Goal: Find specific page/section: Find specific page/section

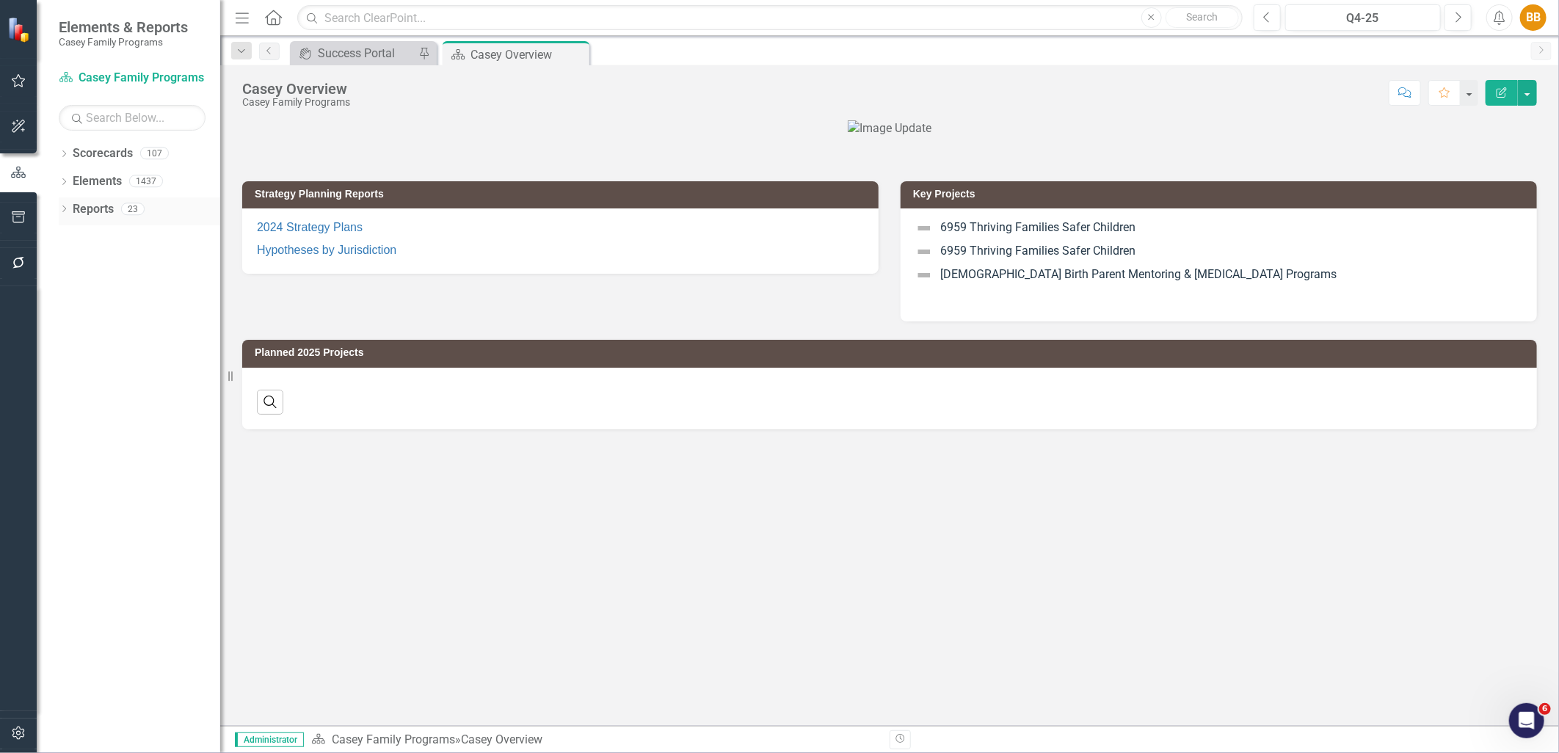
click at [60, 210] on icon "Dropdown" at bounding box center [64, 210] width 10 height 8
click at [59, 154] on icon "Dropdown" at bounding box center [64, 155] width 10 height 8
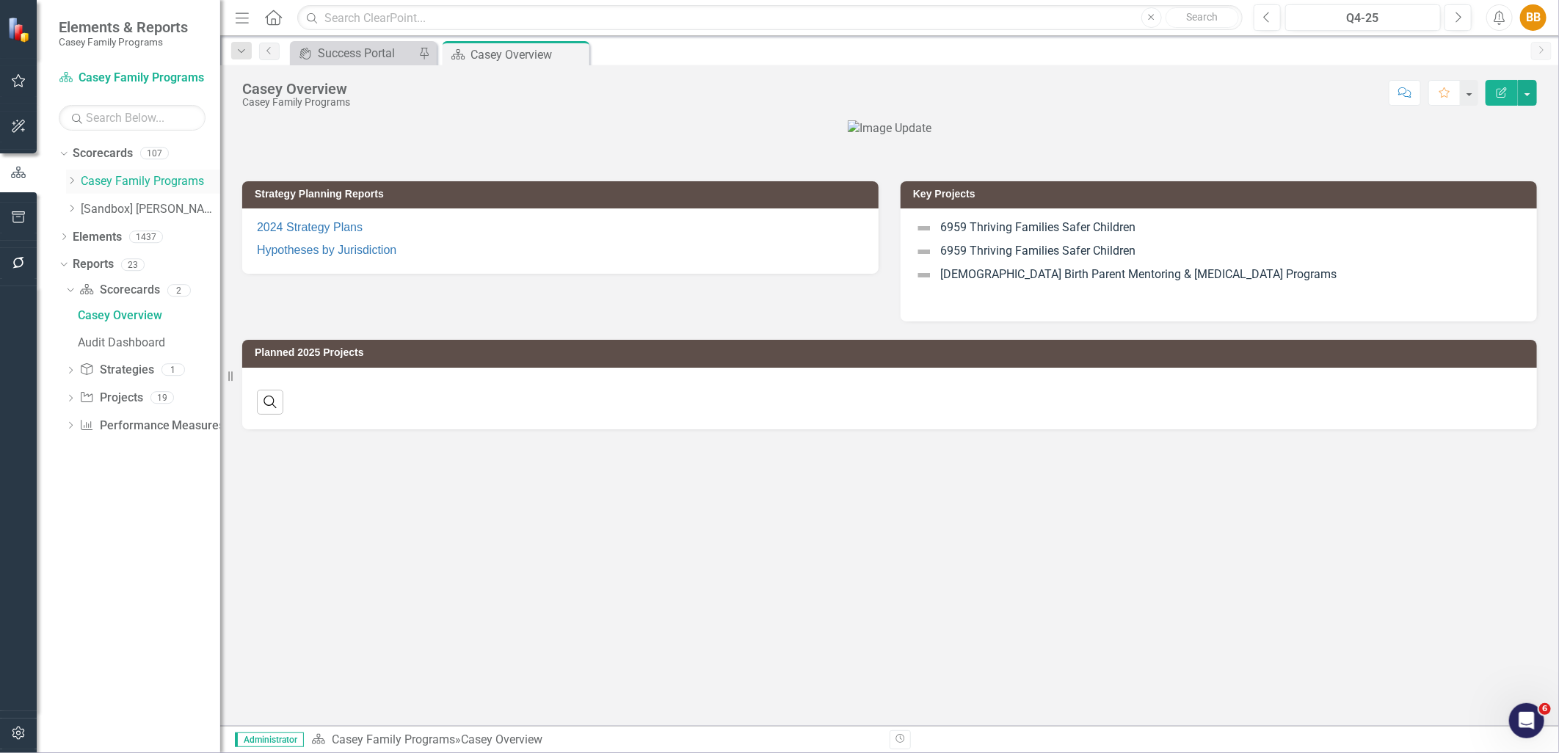
click at [66, 186] on div "Dropdown" at bounding box center [71, 181] width 11 height 12
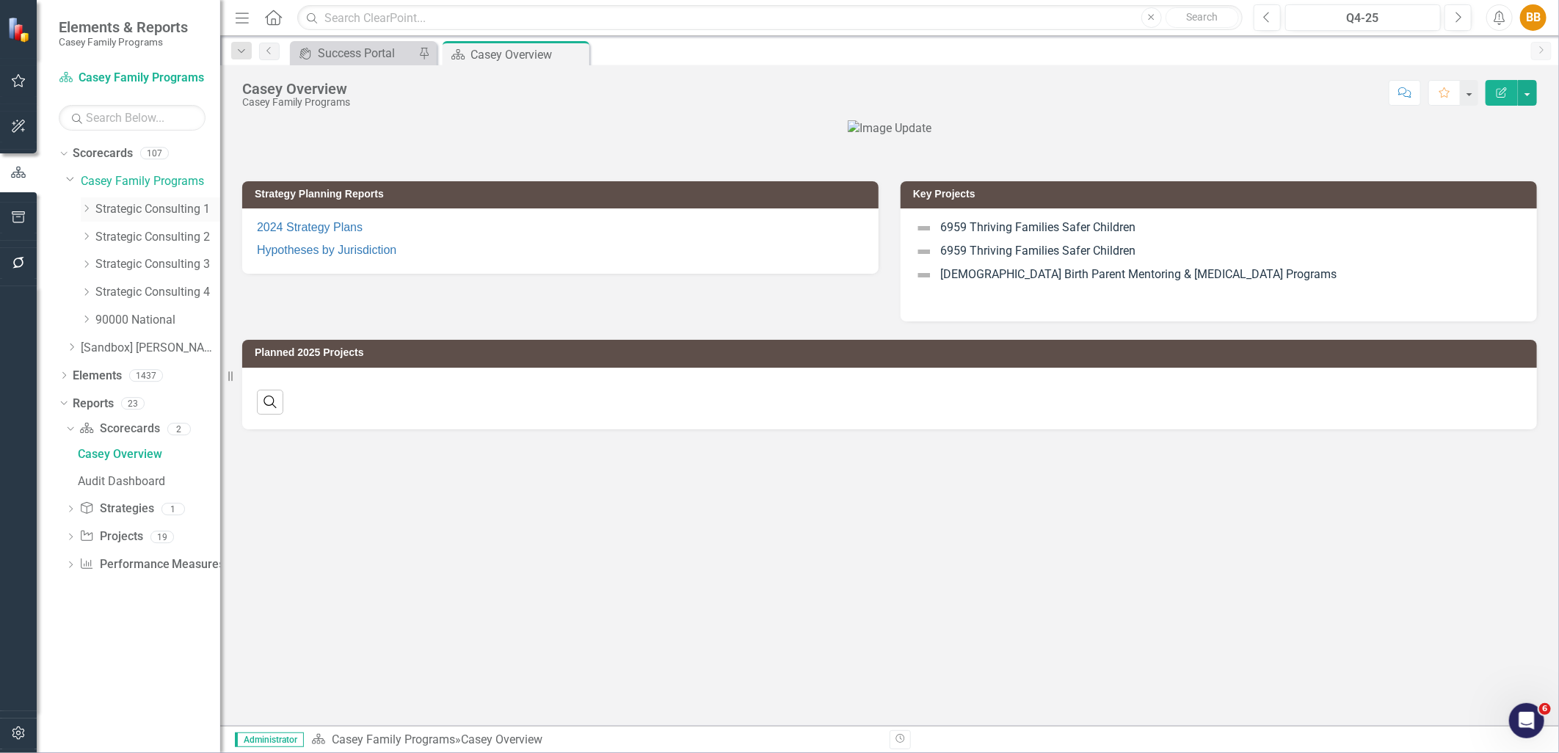
click at [85, 213] on icon "Dropdown" at bounding box center [86, 208] width 11 height 9
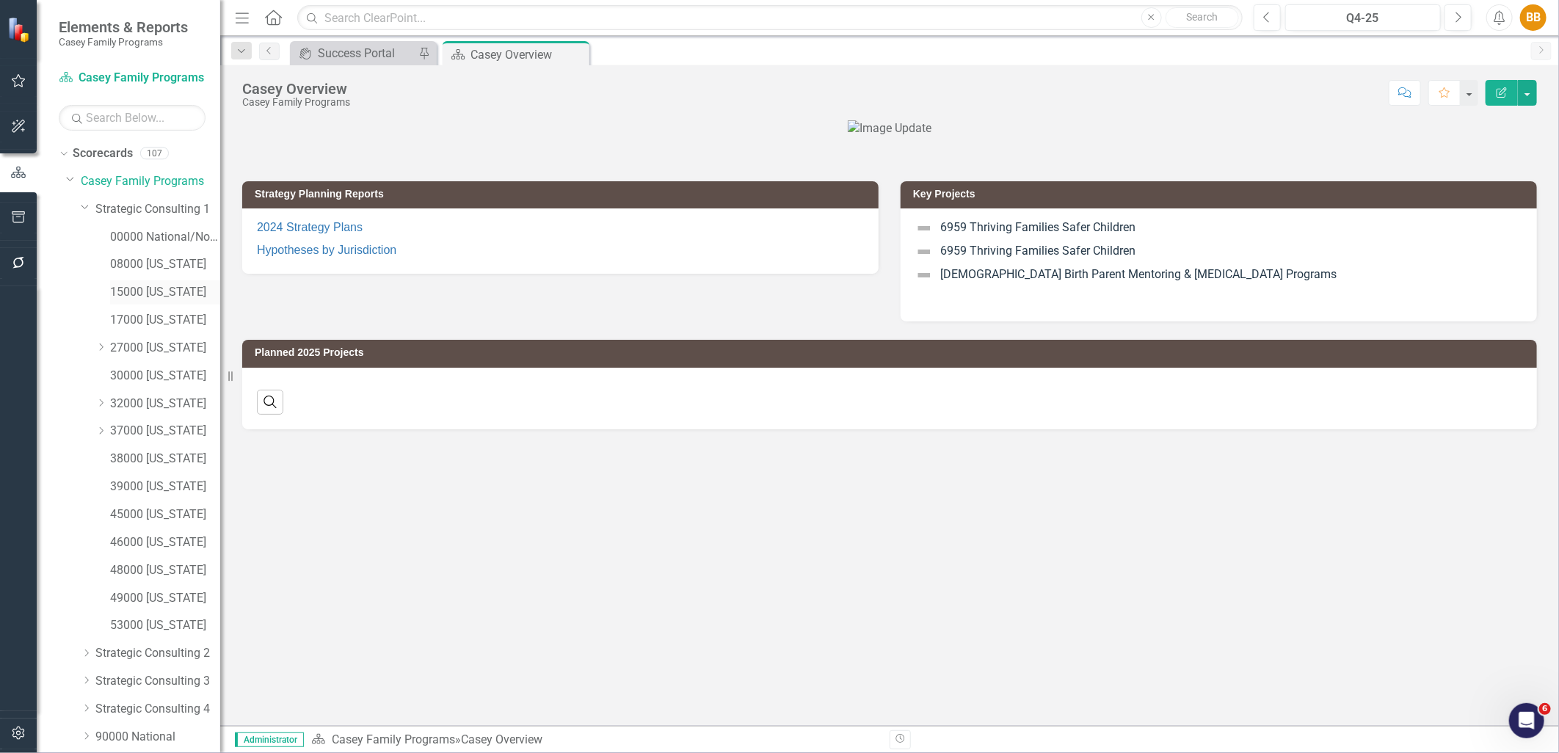
click at [173, 304] on div "15000 [US_STATE]" at bounding box center [165, 292] width 110 height 24
click at [173, 295] on link "15000 [US_STATE]" at bounding box center [165, 292] width 110 height 17
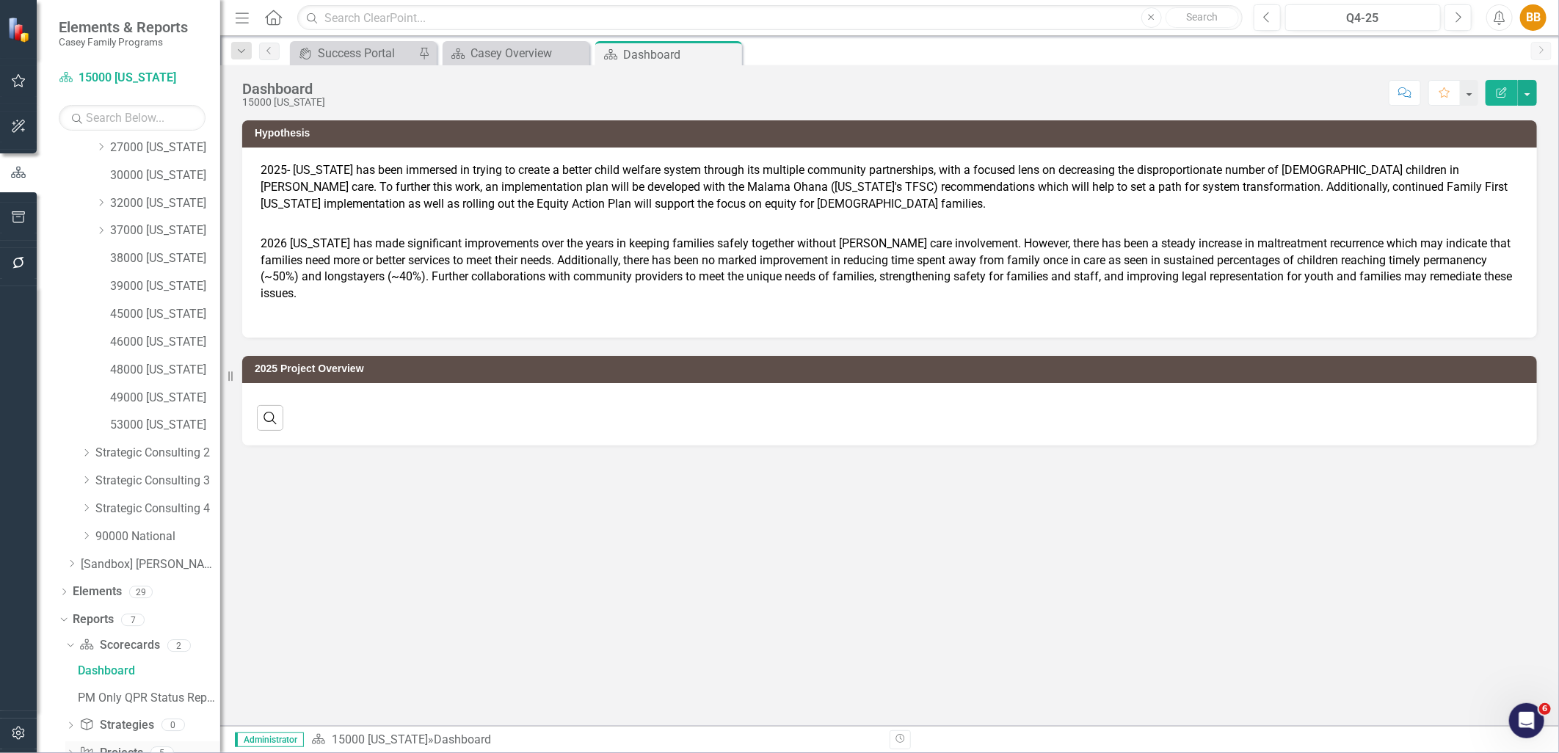
scroll to position [266, 0]
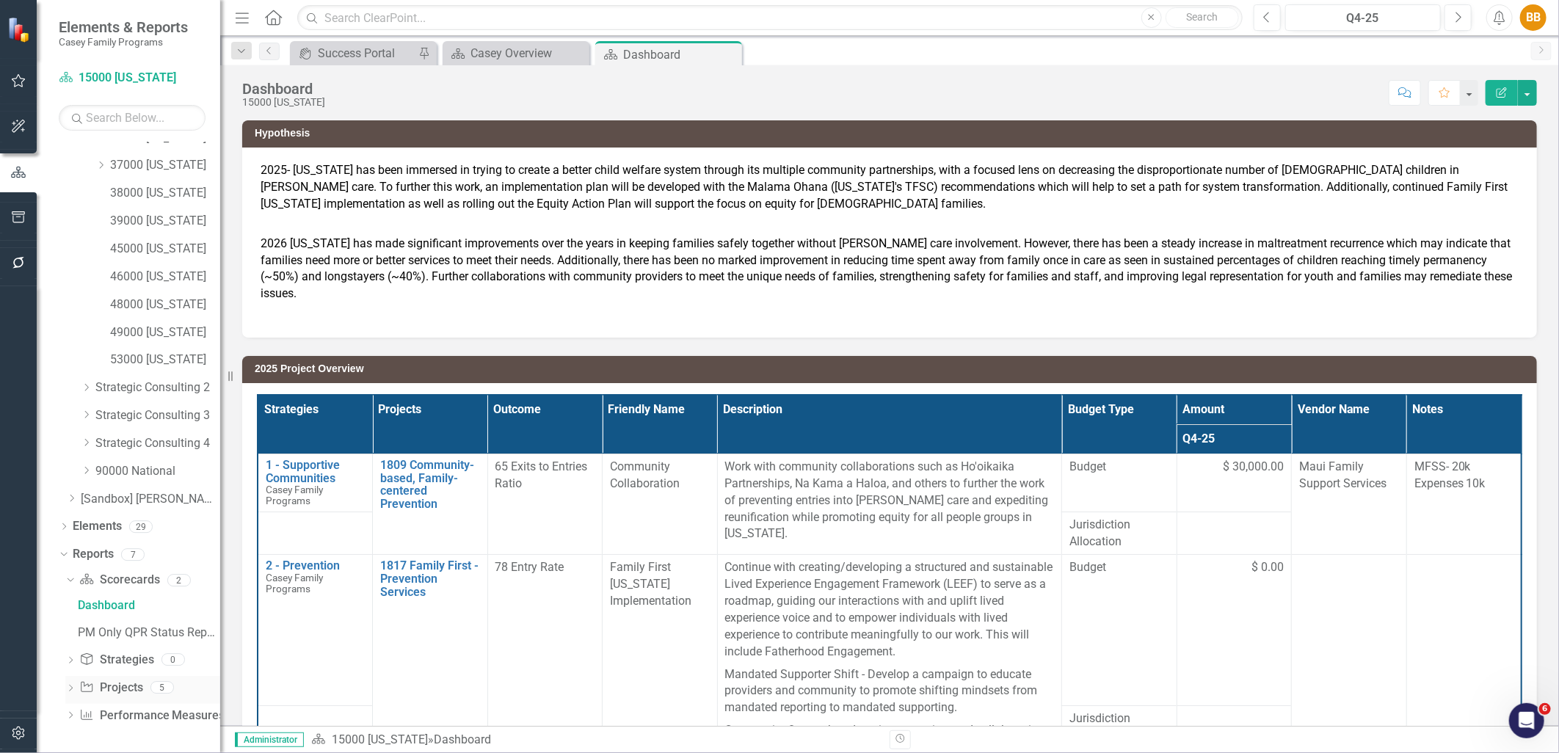
click at [74, 684] on div "Dropdown" at bounding box center [70, 689] width 10 height 12
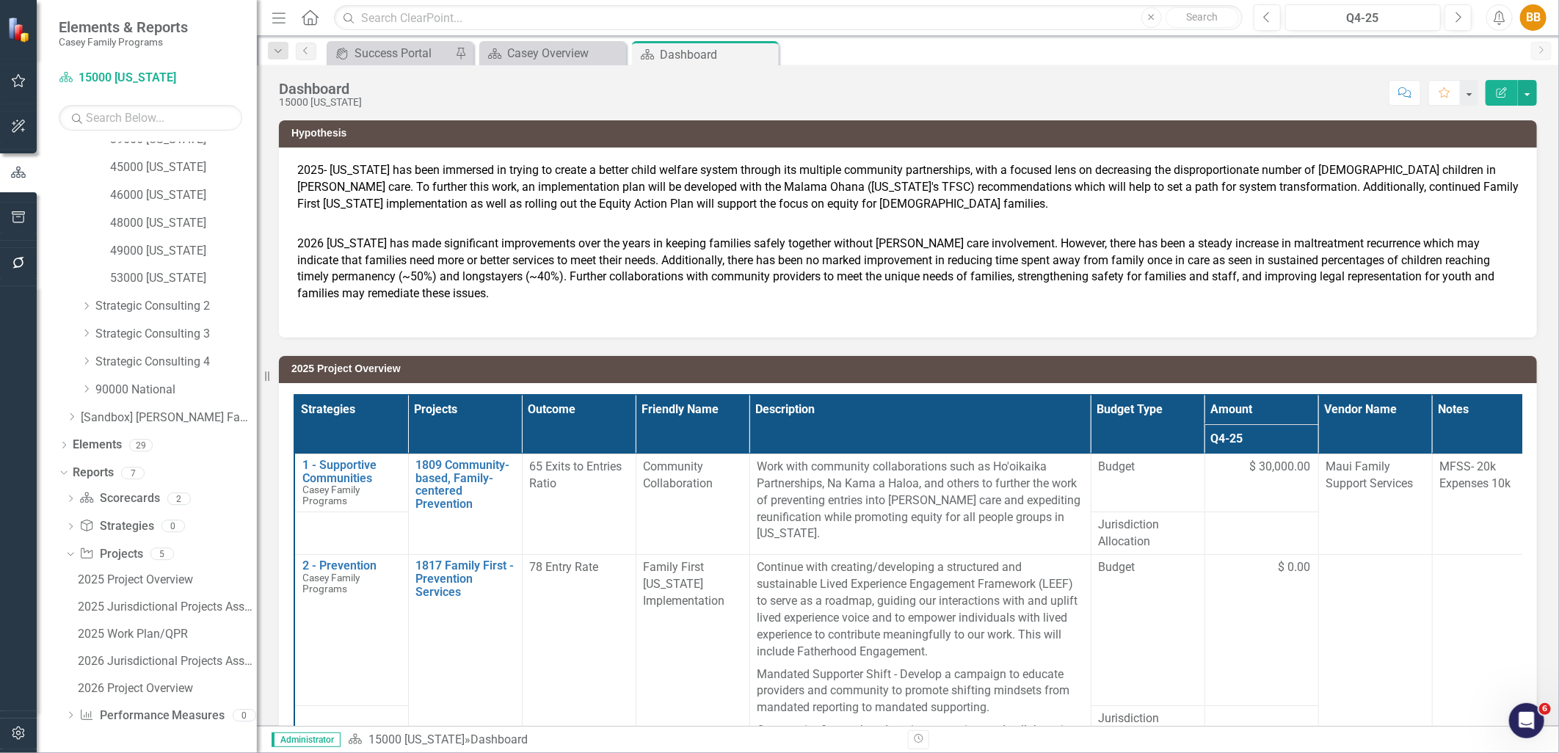
drag, startPoint x: 226, startPoint y: 652, endPoint x: 257, endPoint y: 656, distance: 31.0
click at [257, 656] on div "Resize" at bounding box center [263, 376] width 12 height 753
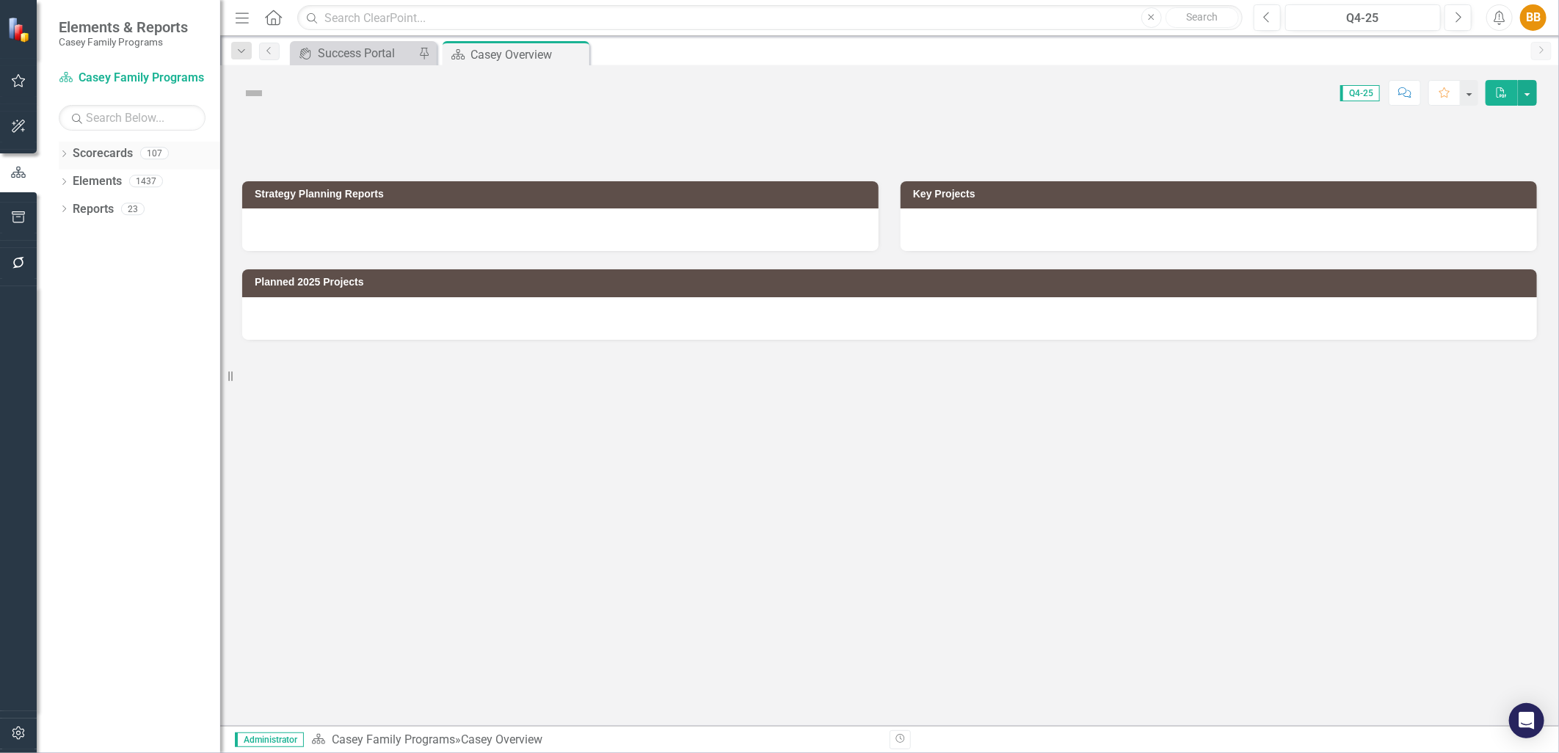
click at [68, 152] on icon "Dropdown" at bounding box center [64, 155] width 10 height 8
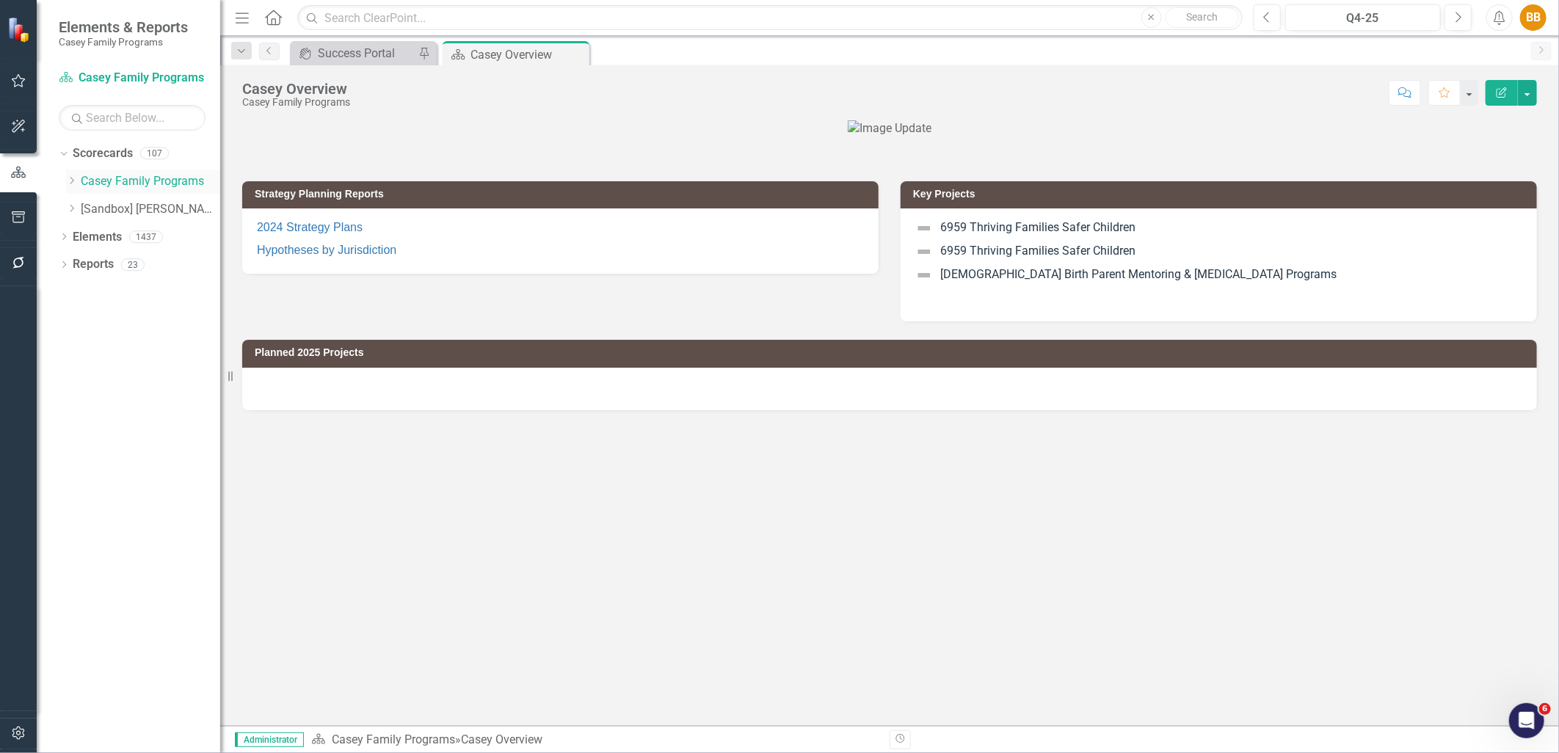
click at [73, 181] on icon "Dropdown" at bounding box center [71, 180] width 11 height 9
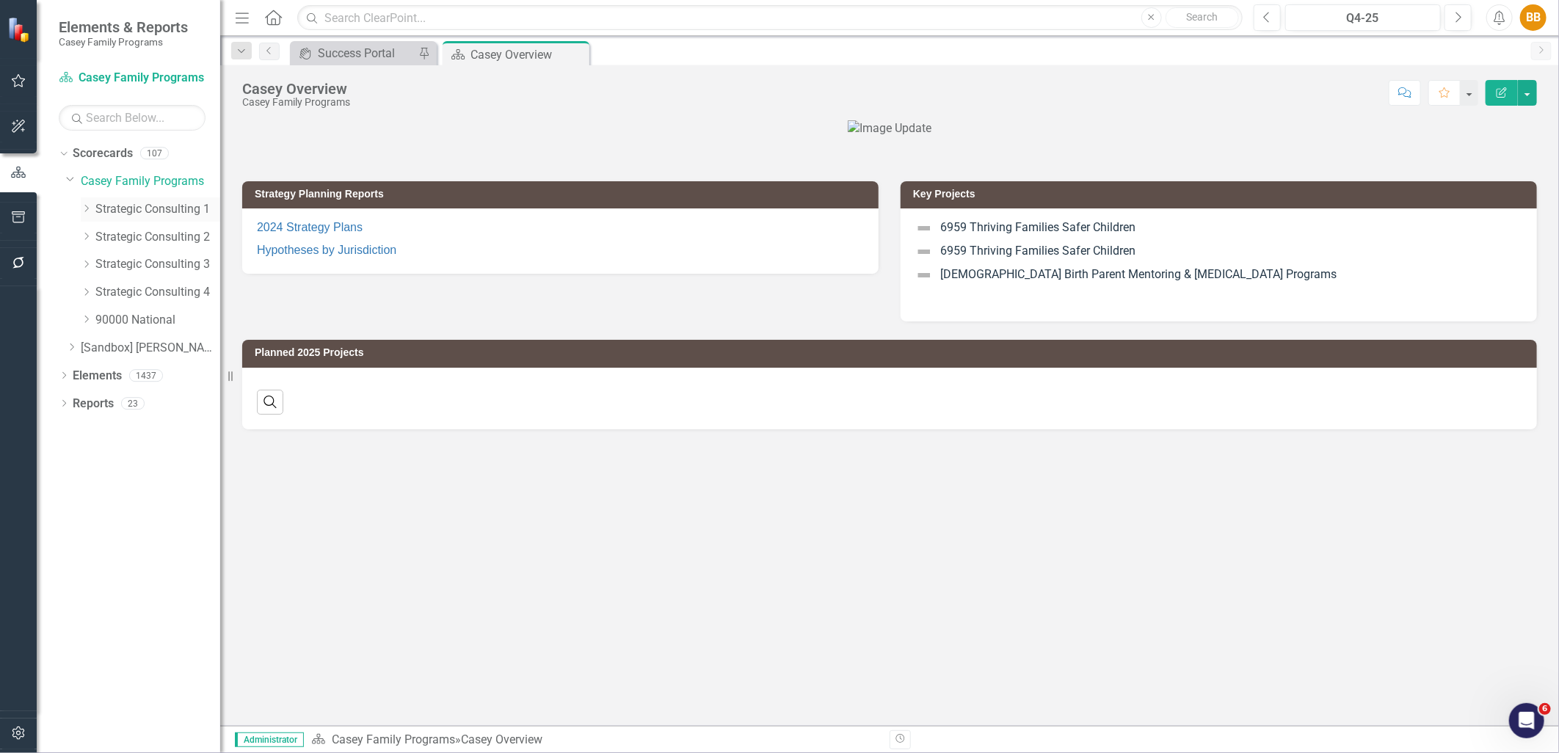
click at [89, 211] on icon "Dropdown" at bounding box center [86, 208] width 11 height 9
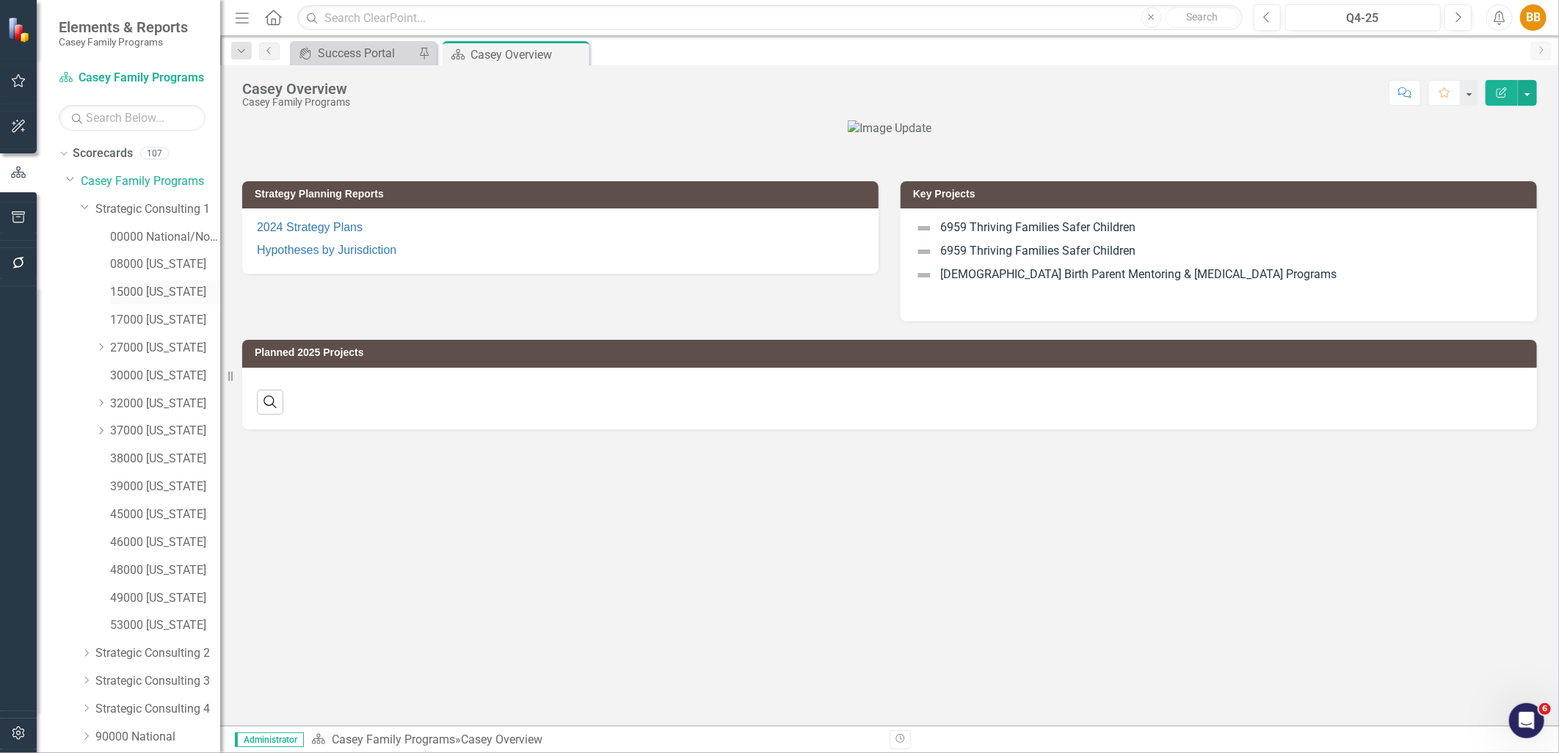
click at [174, 287] on link "15000 [US_STATE]" at bounding box center [165, 292] width 110 height 17
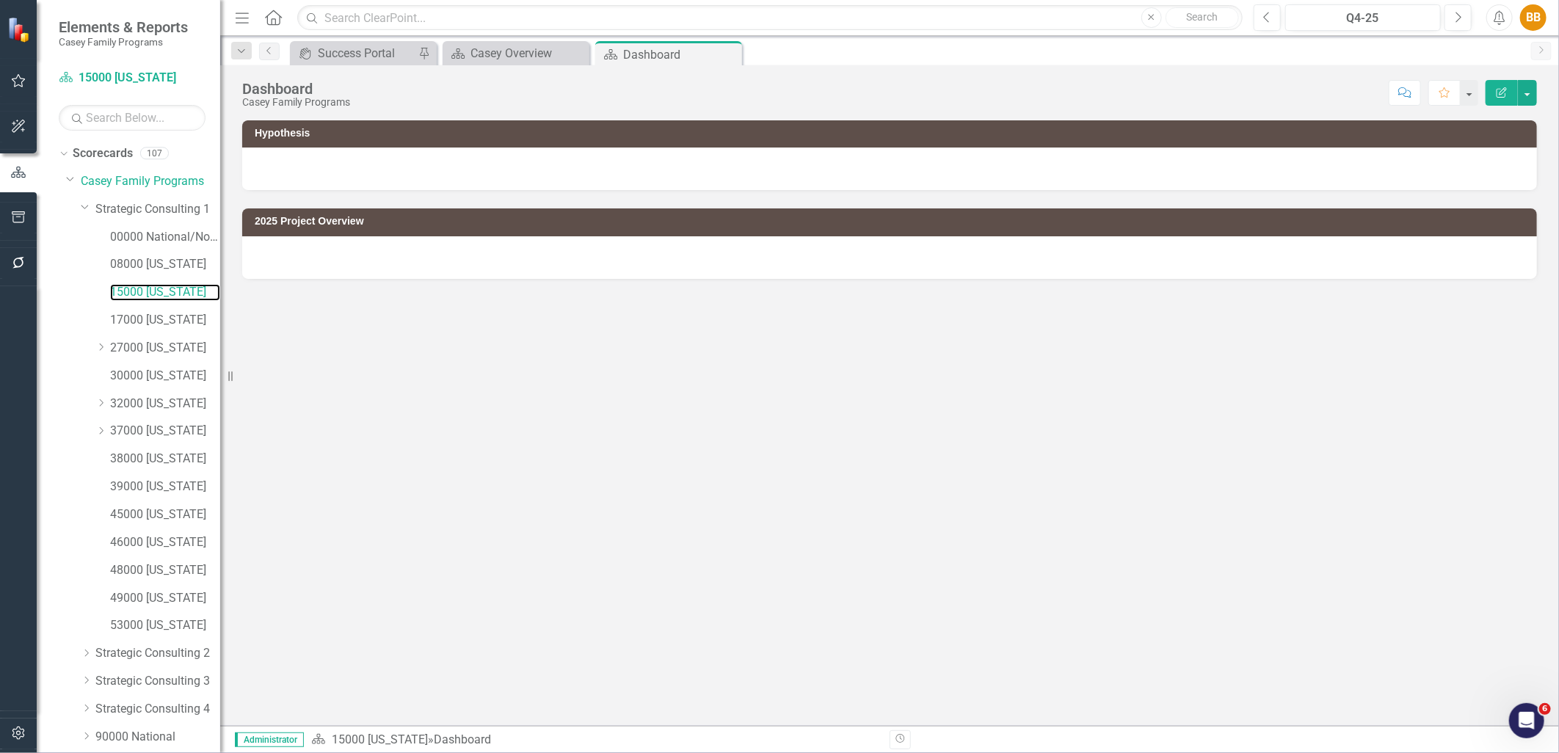
scroll to position [83, 0]
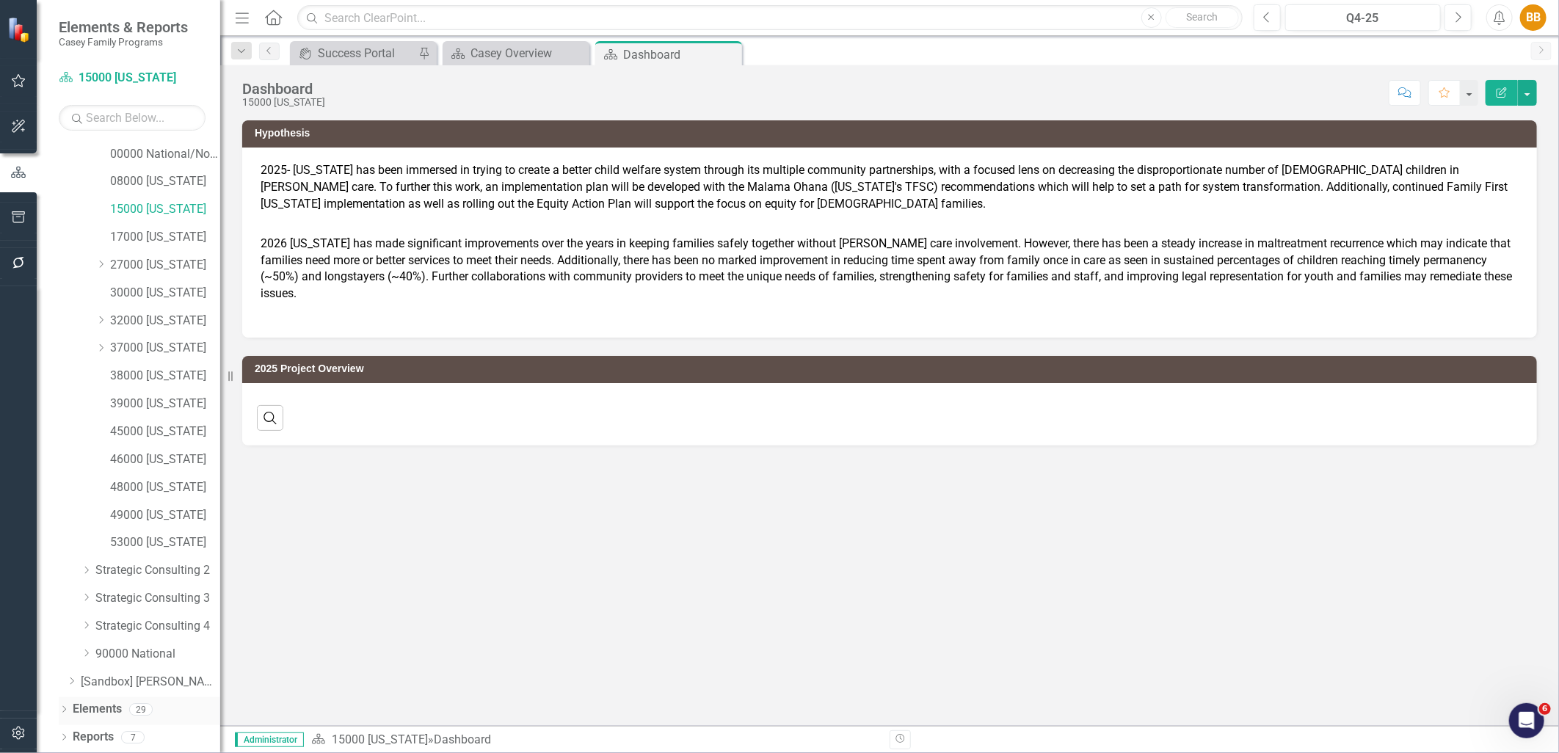
click at [64, 712] on icon "Dropdown" at bounding box center [64, 711] width 10 height 8
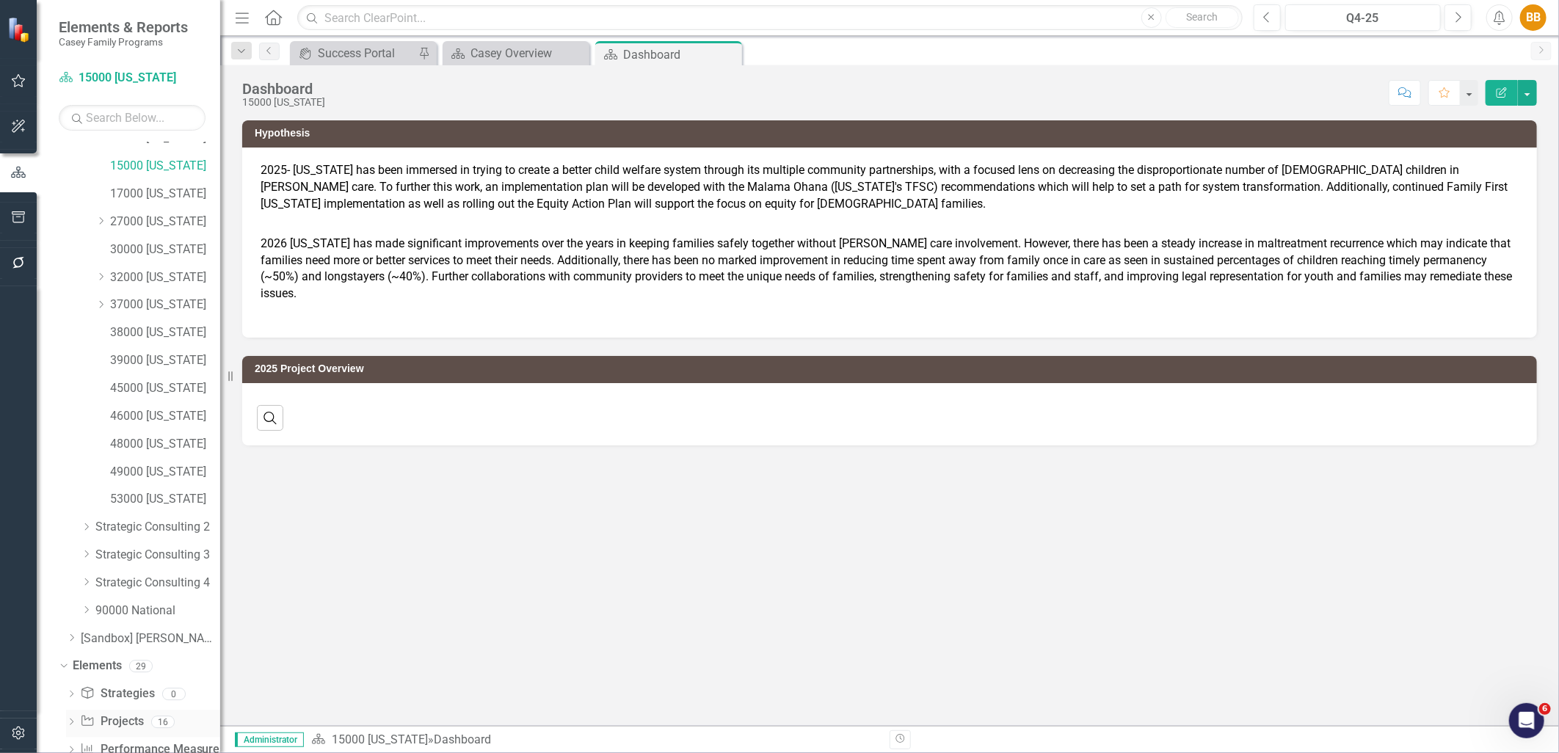
scroll to position [166, 0]
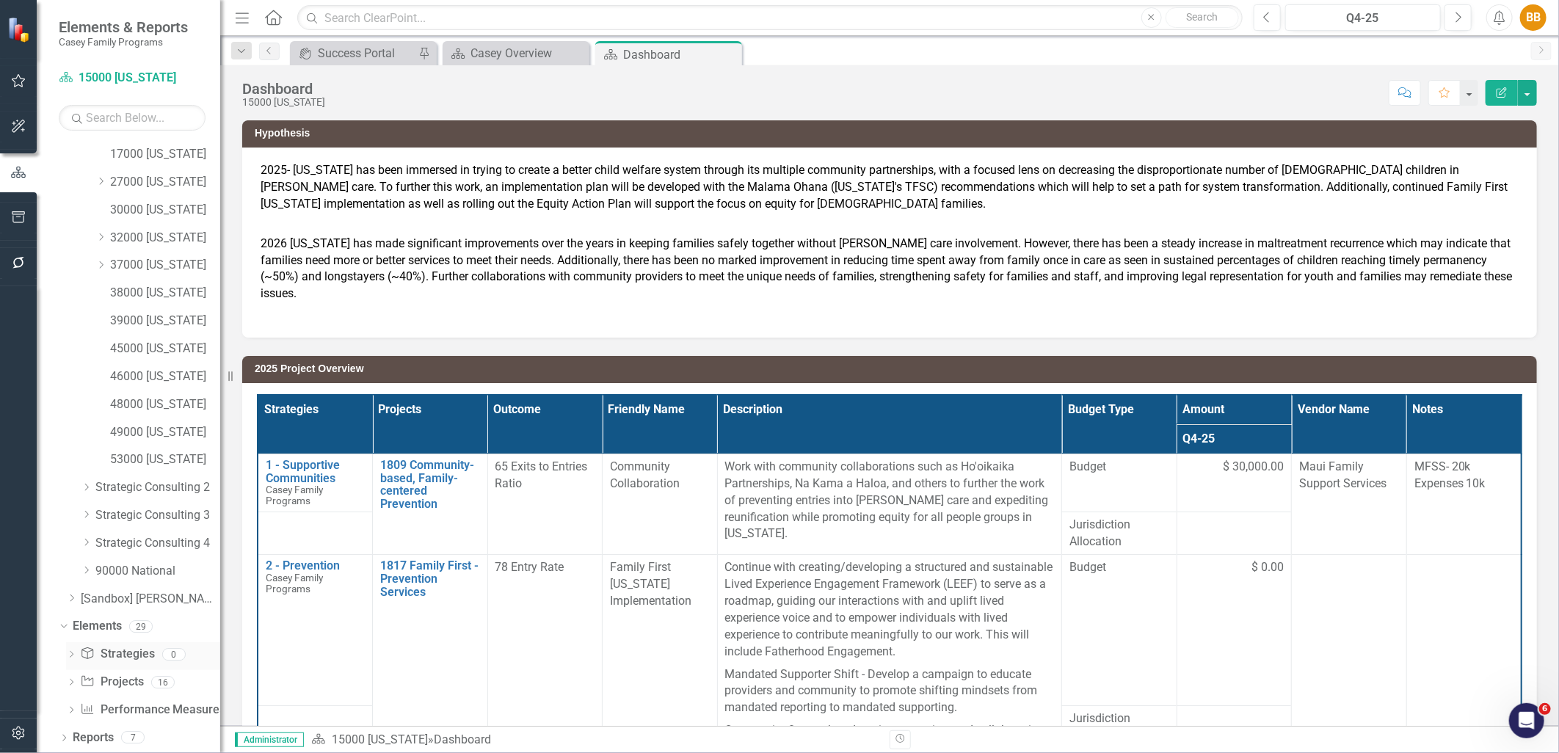
click at [73, 653] on icon "Dropdown" at bounding box center [71, 656] width 10 height 8
click at [73, 654] on div "Dropdown" at bounding box center [68, 654] width 12 height 10
click at [73, 683] on icon "Dropdown" at bounding box center [71, 684] width 10 height 8
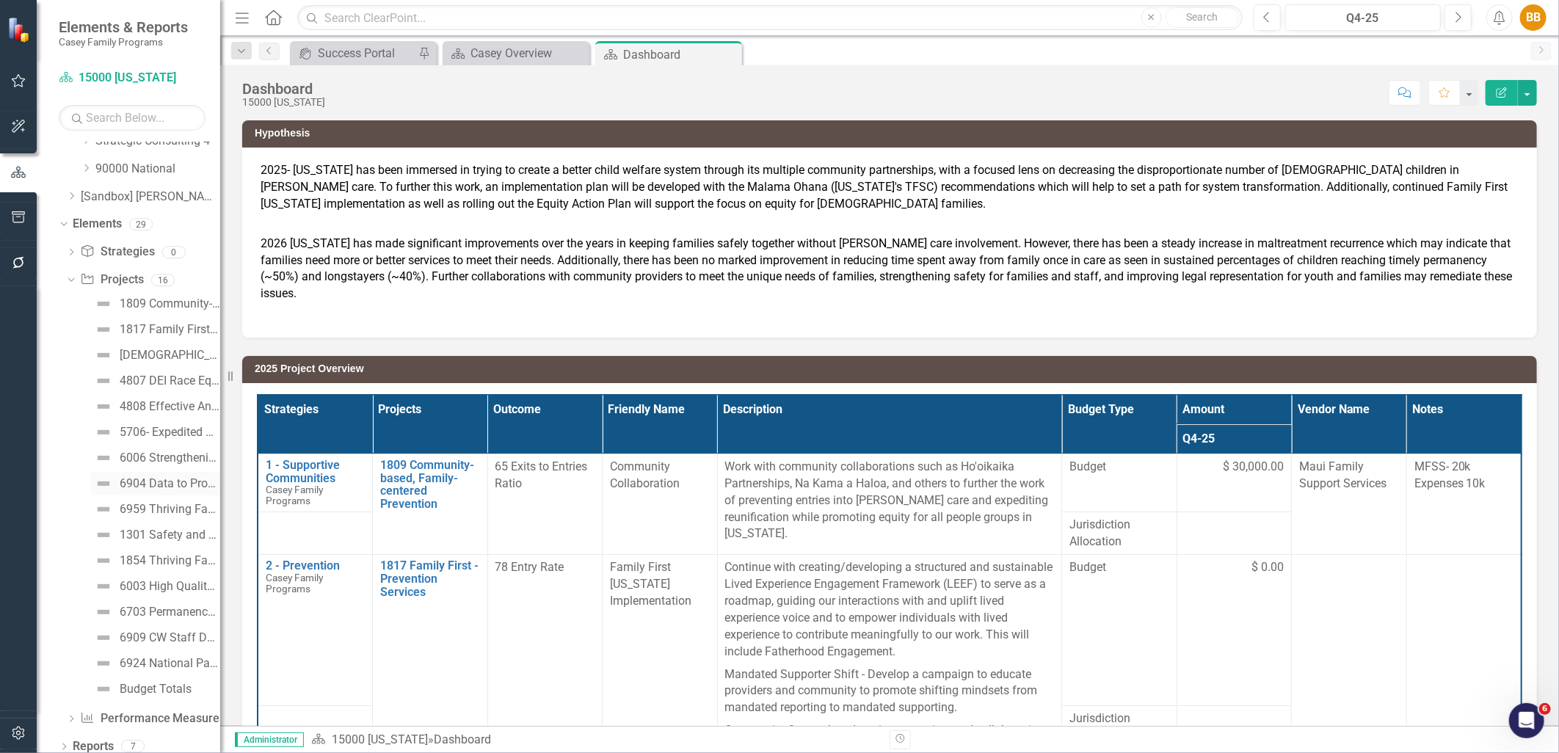
scroll to position [574, 0]
click at [72, 273] on icon "Dropdown" at bounding box center [69, 273] width 8 height 10
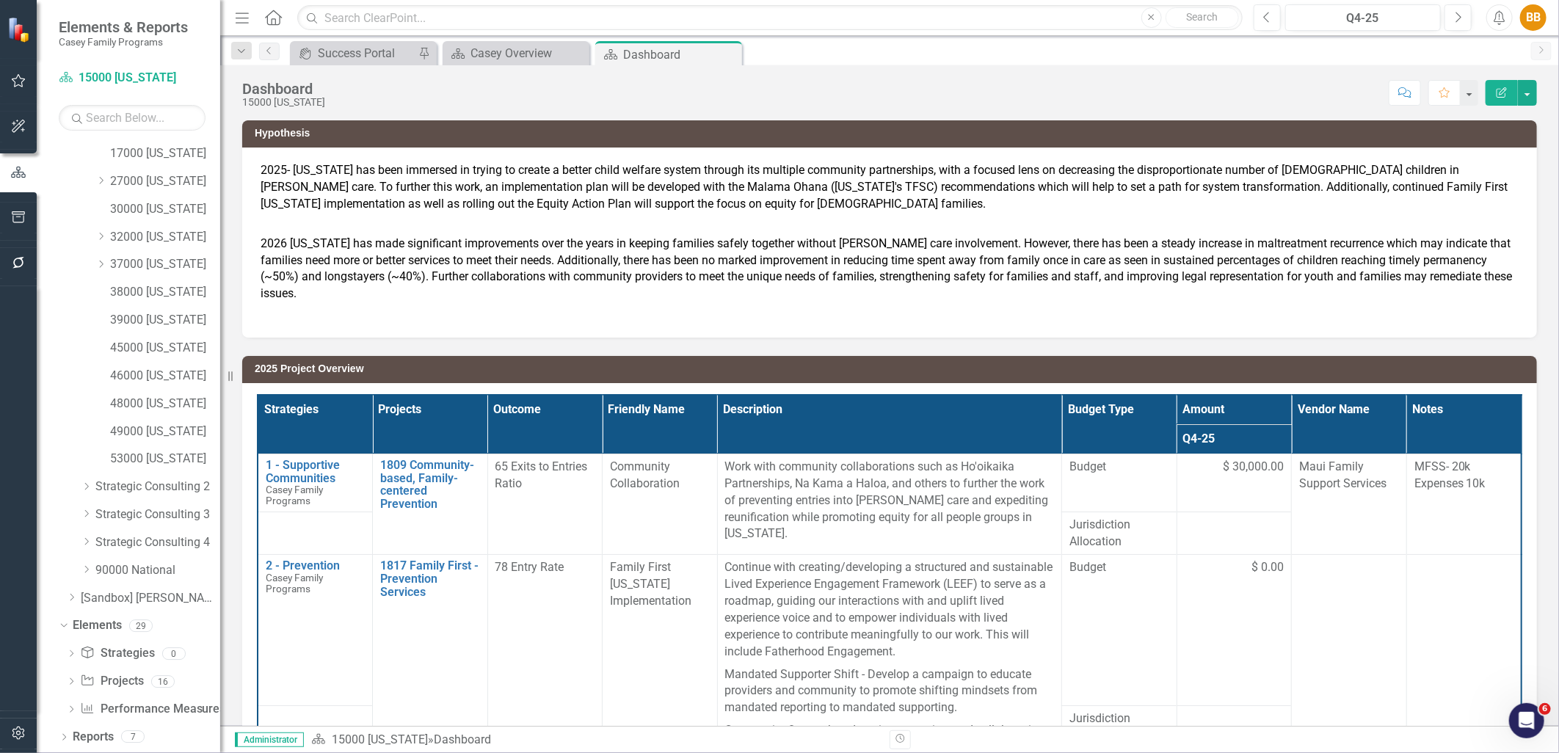
scroll to position [166, 0]
click at [69, 706] on div "Dropdown" at bounding box center [71, 711] width 10 height 12
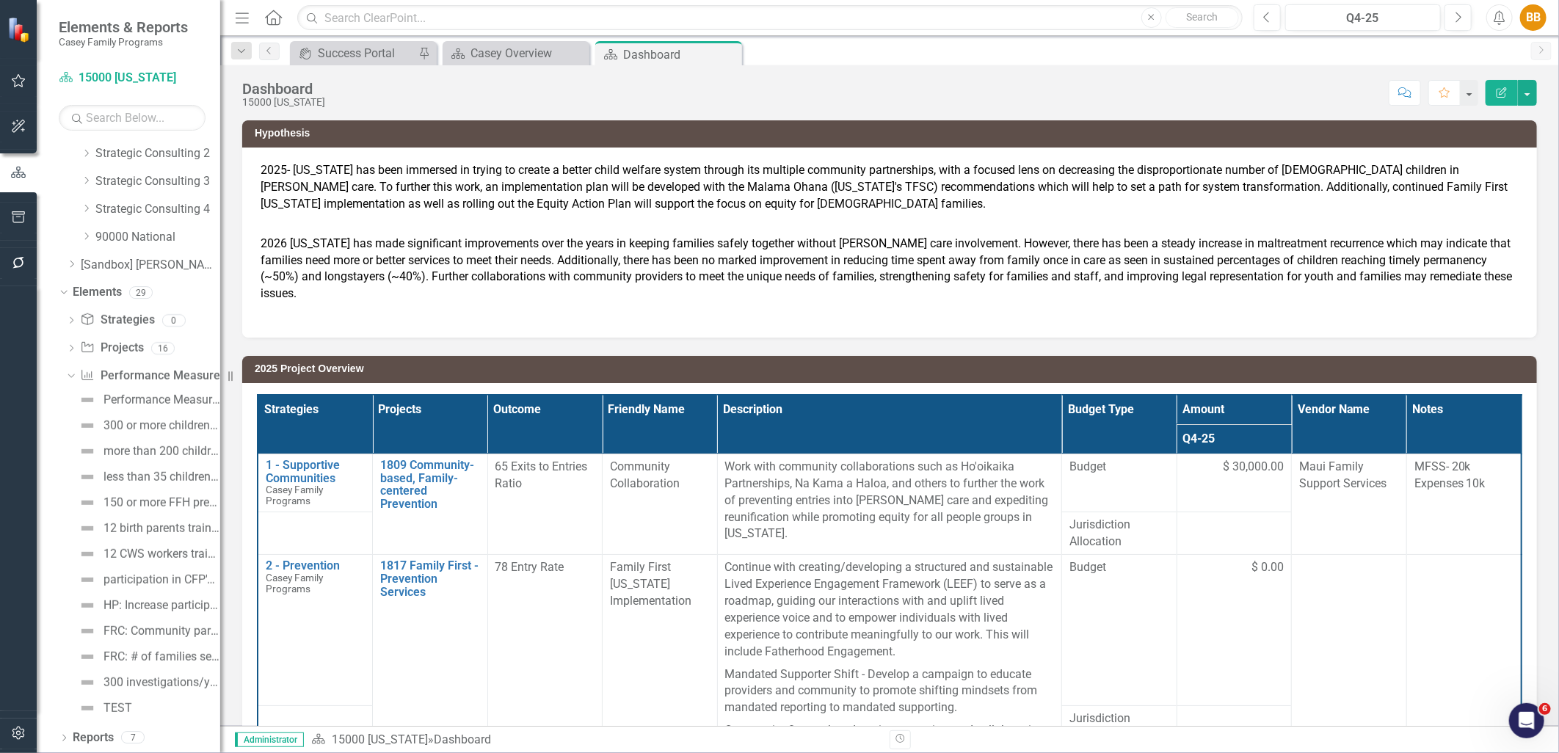
drag, startPoint x: 66, startPoint y: 372, endPoint x: 70, endPoint y: 382, distance: 10.9
click at [68, 372] on icon "Dropdown" at bounding box center [69, 375] width 8 height 10
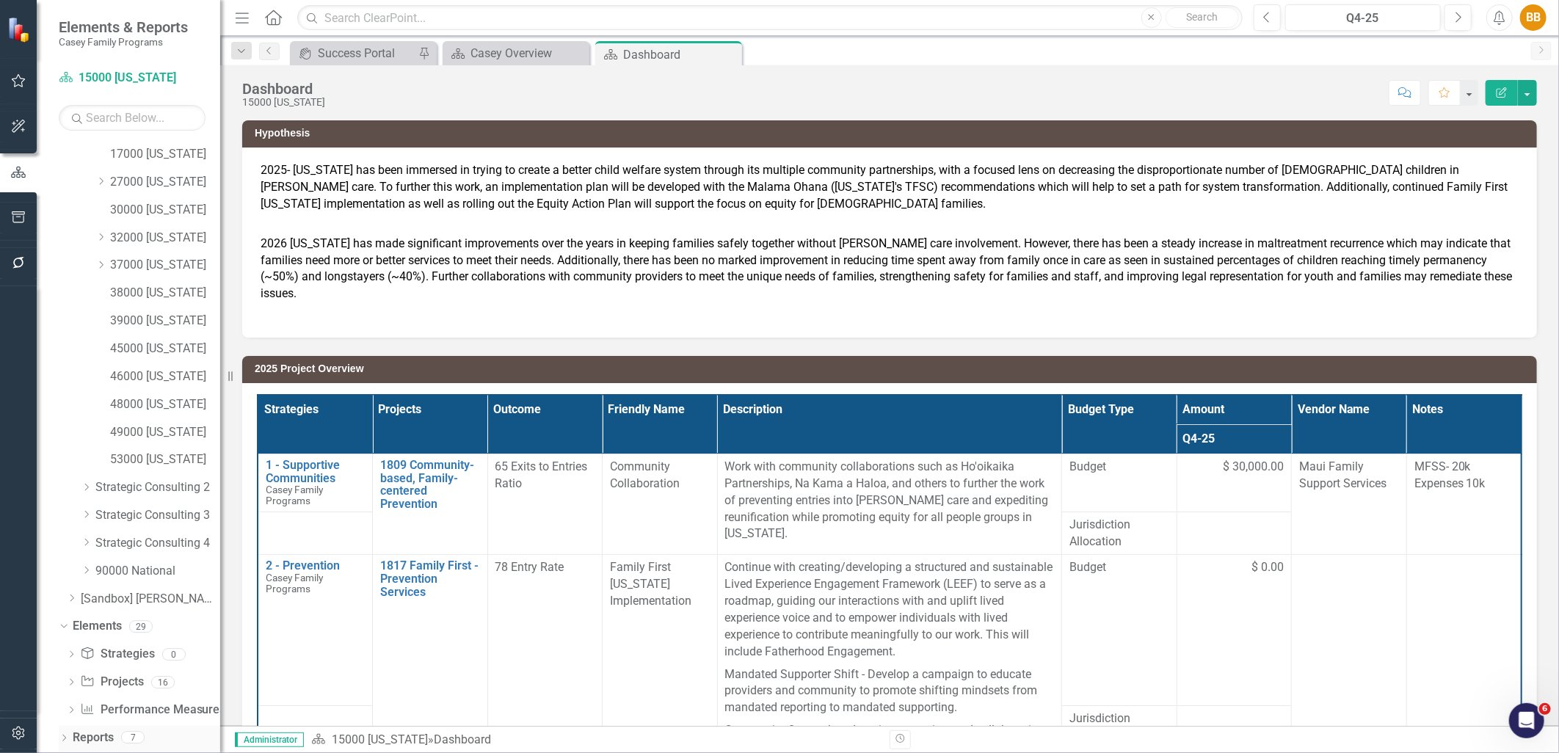
click at [62, 738] on icon "Dropdown" at bounding box center [64, 740] width 10 height 8
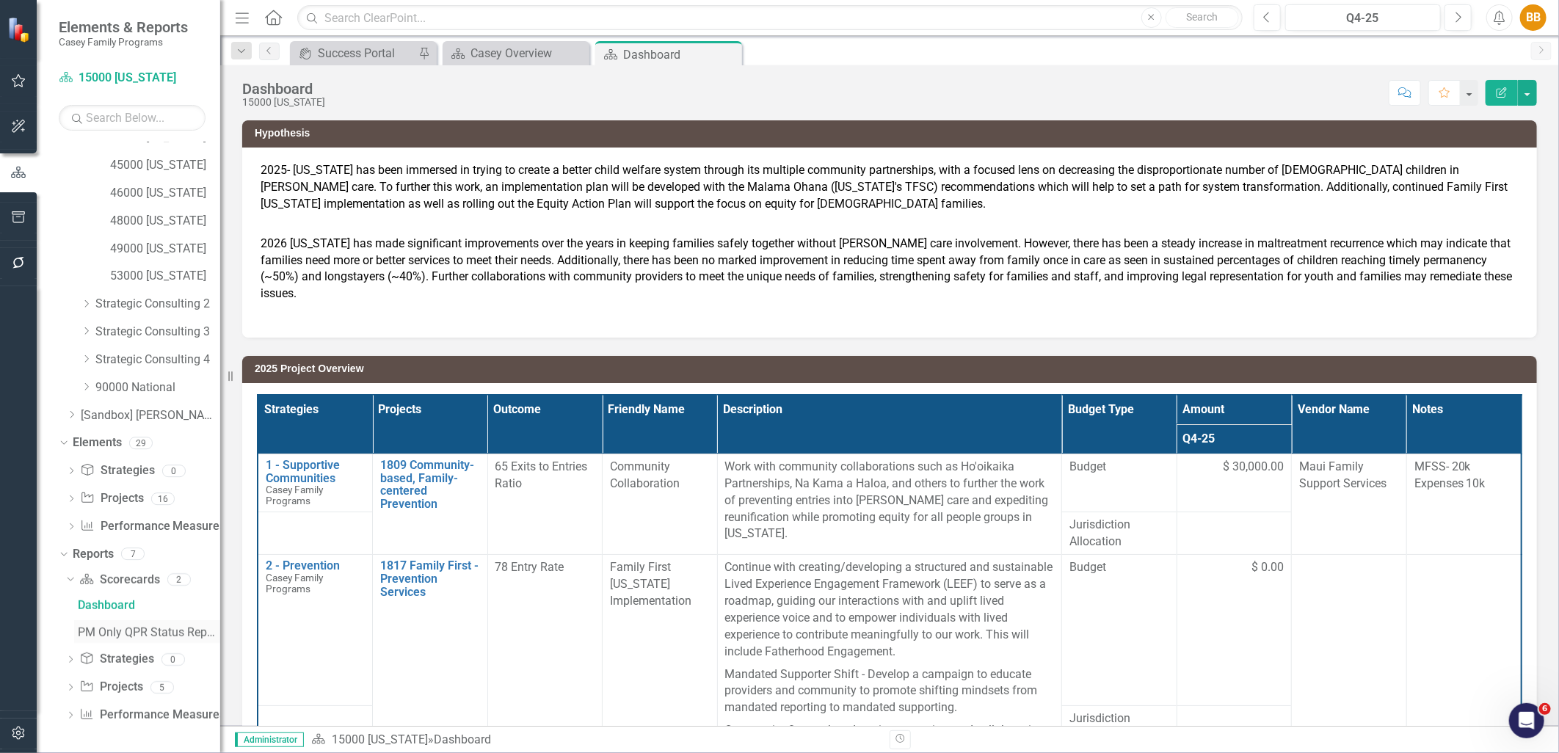
click at [92, 629] on div "PM Only QPR Status Report" at bounding box center [149, 632] width 142 height 13
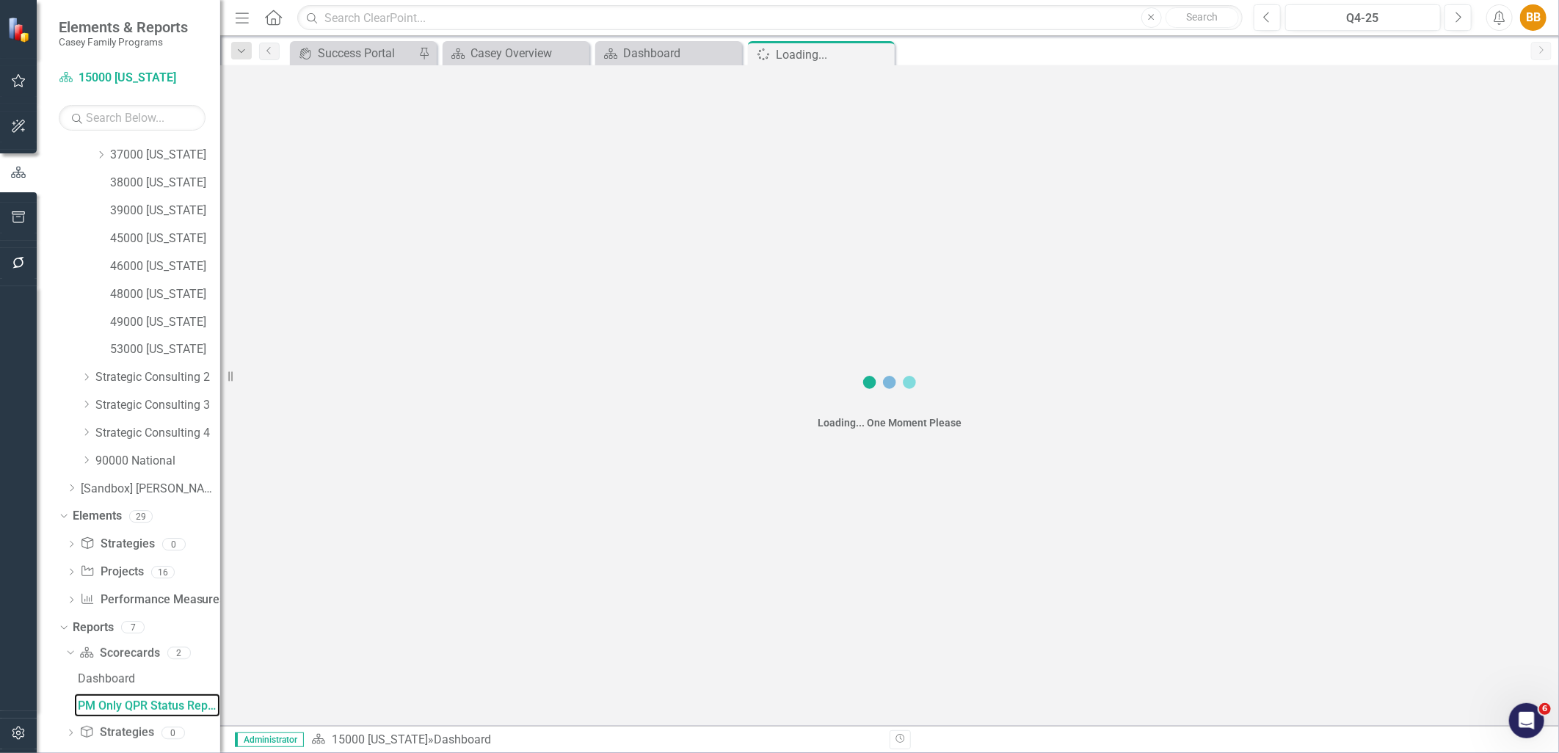
scroll to position [240, 0]
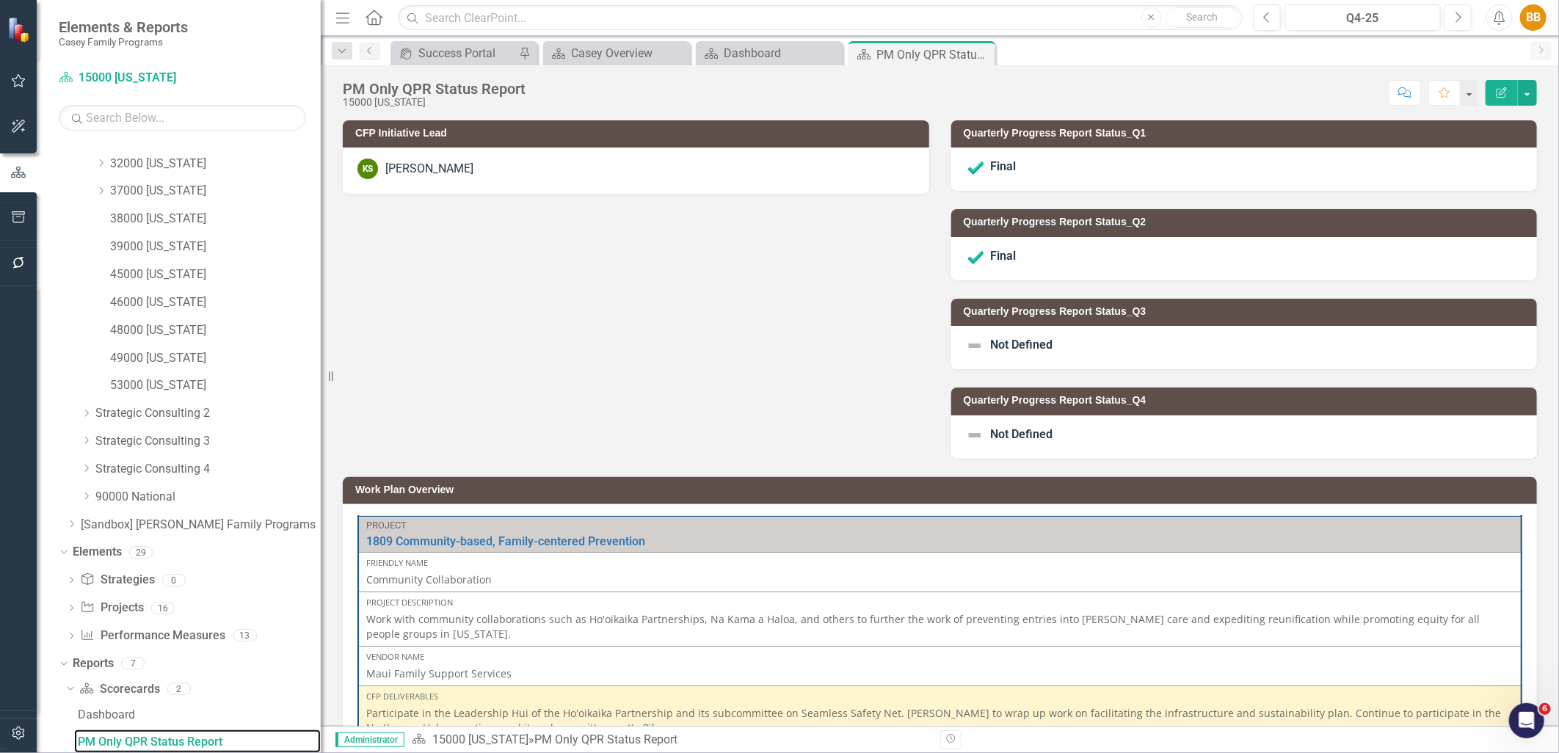
drag, startPoint x: 222, startPoint y: 595, endPoint x: 321, endPoint y: 586, distance: 99.5
click at [321, 586] on div "Resize" at bounding box center [327, 376] width 12 height 753
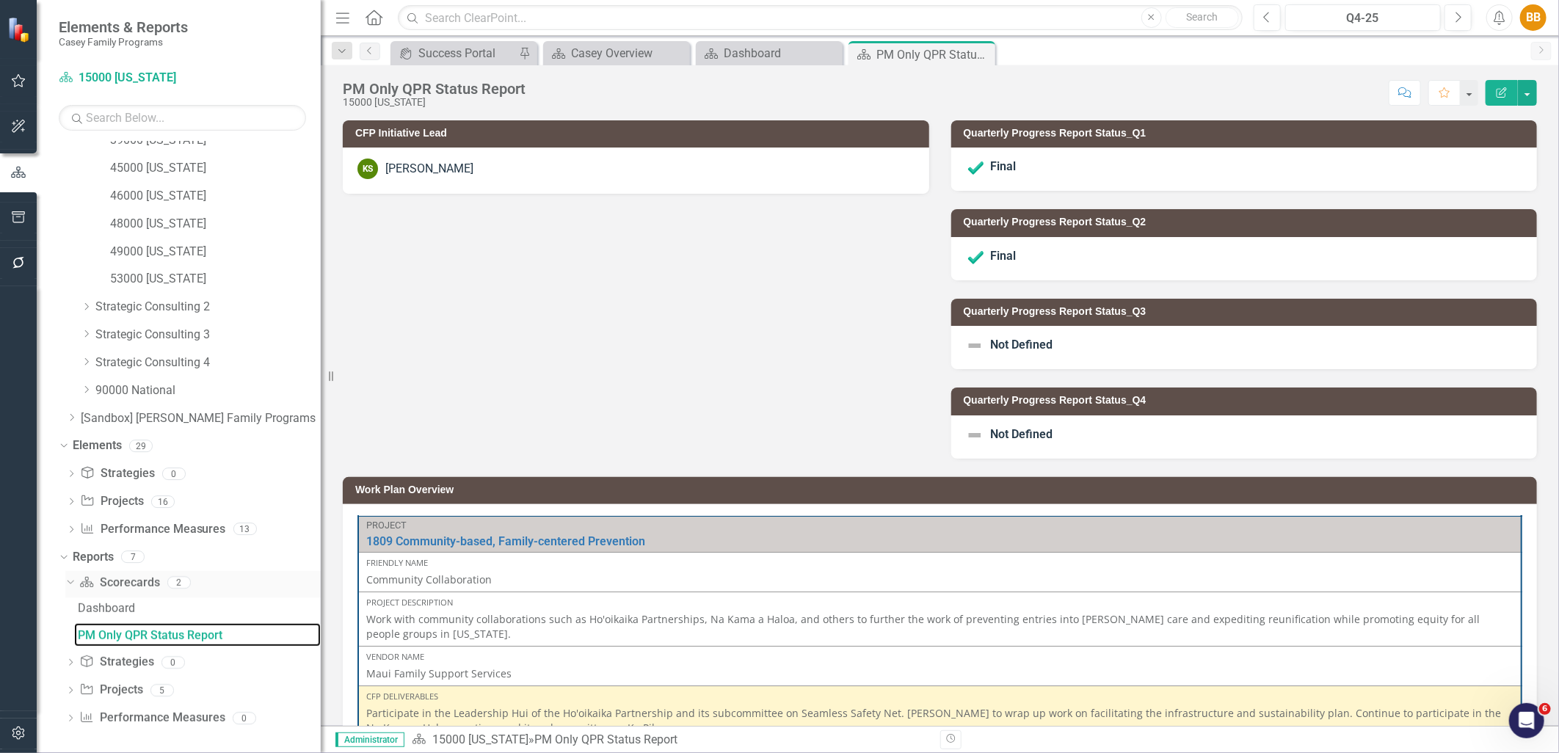
scroll to position [349, 0]
click at [69, 689] on icon "Dropdown" at bounding box center [70, 689] width 10 height 8
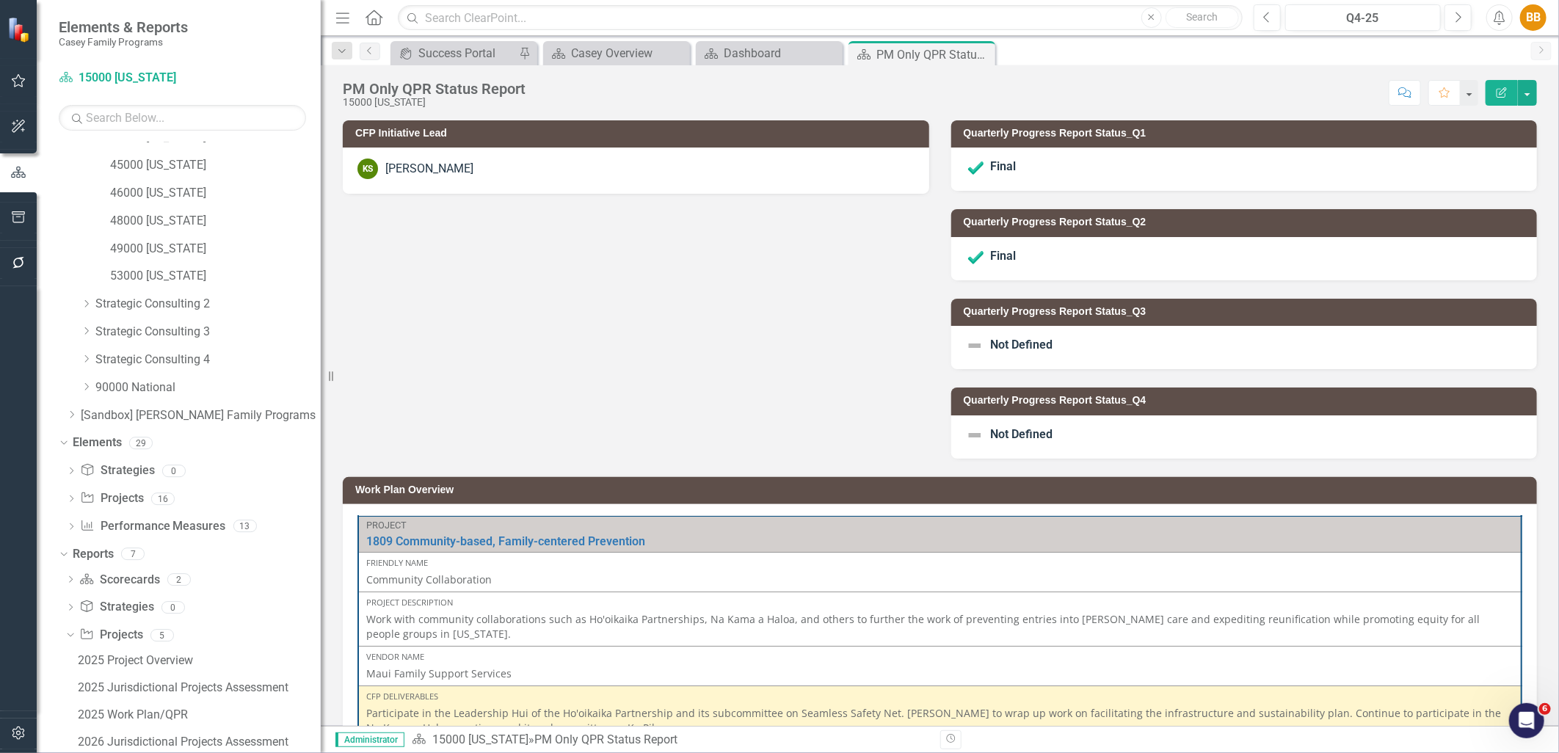
scroll to position [430, 0]
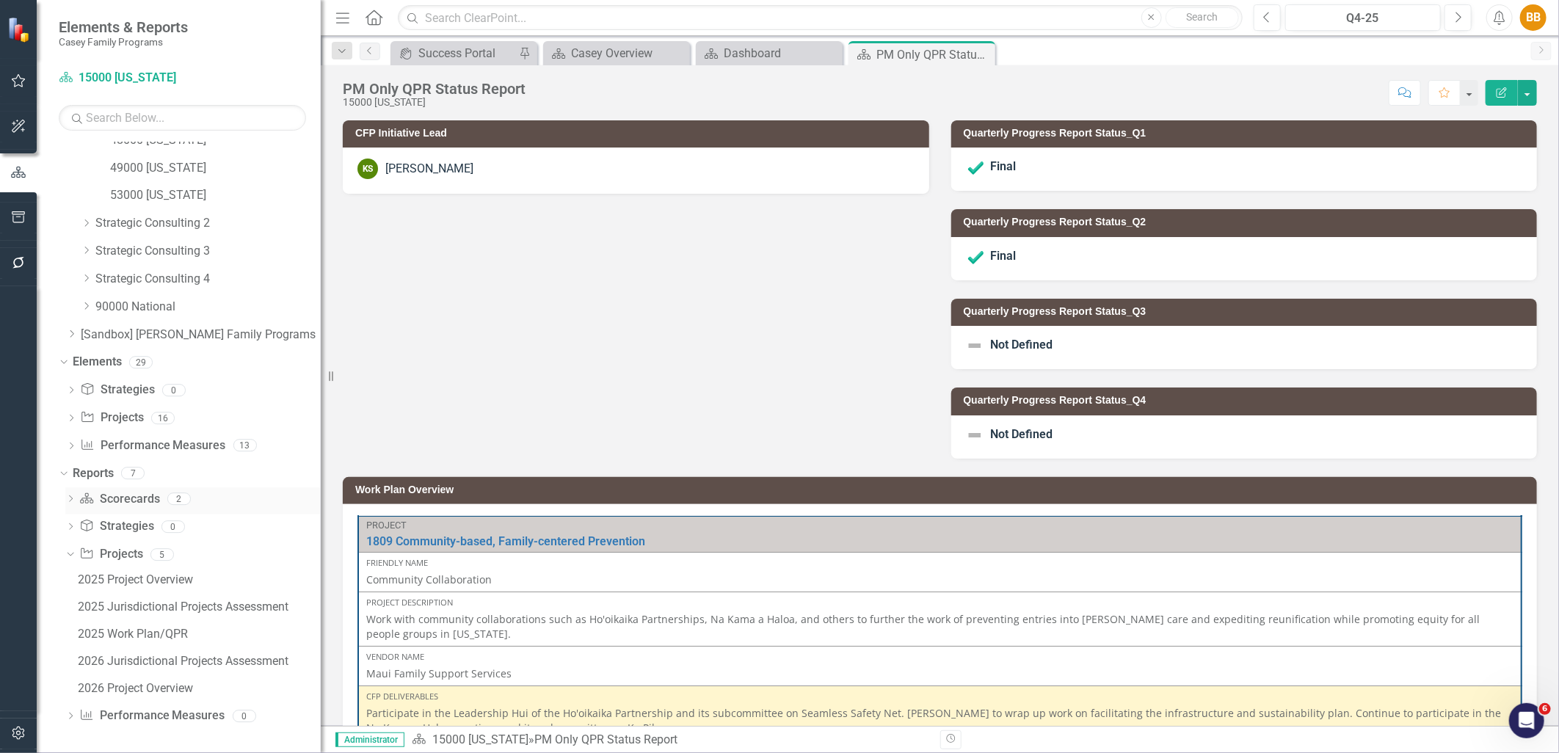
click at [72, 498] on icon "Dropdown" at bounding box center [70, 500] width 10 height 8
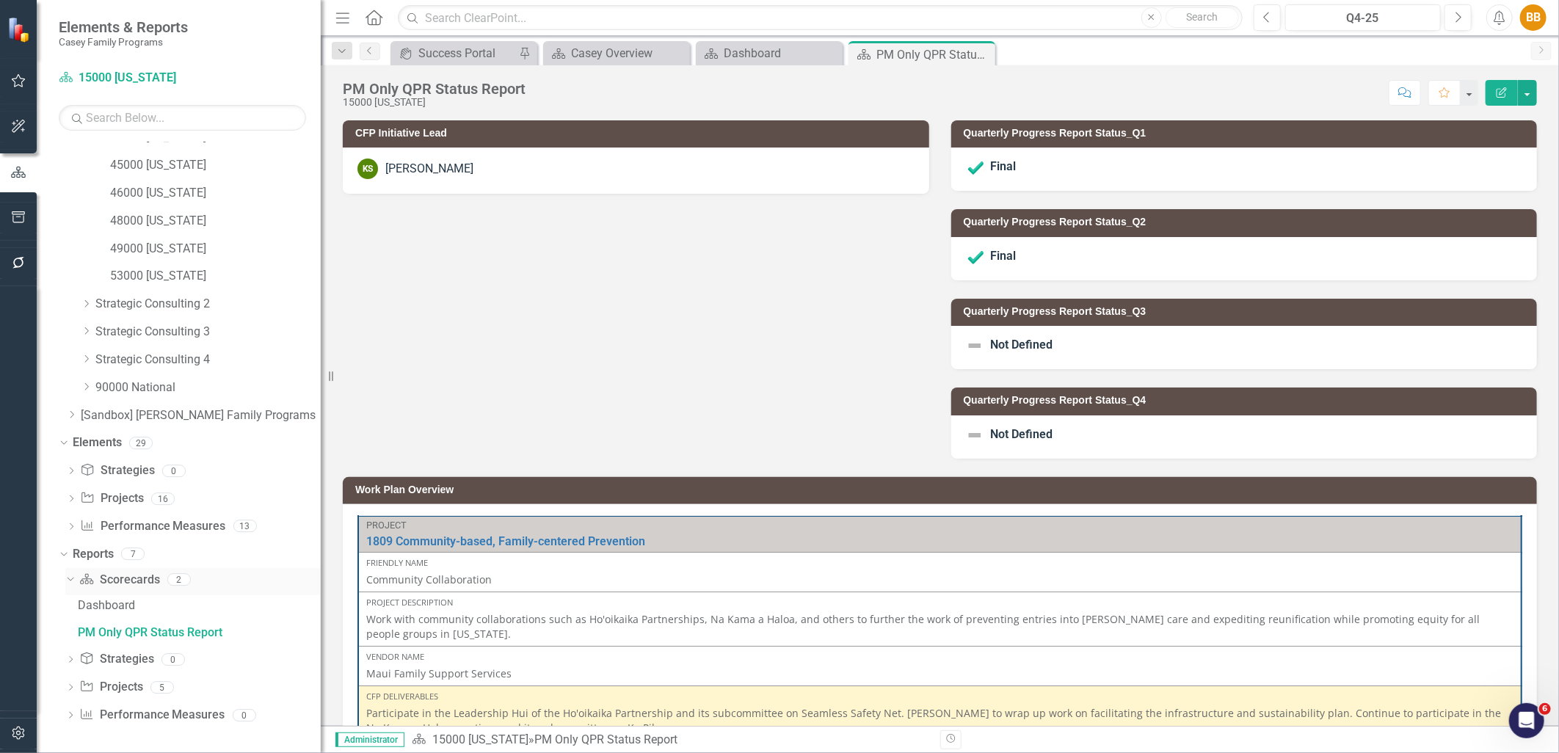
scroll to position [349, 0]
click at [69, 689] on icon "Dropdown" at bounding box center [70, 689] width 10 height 8
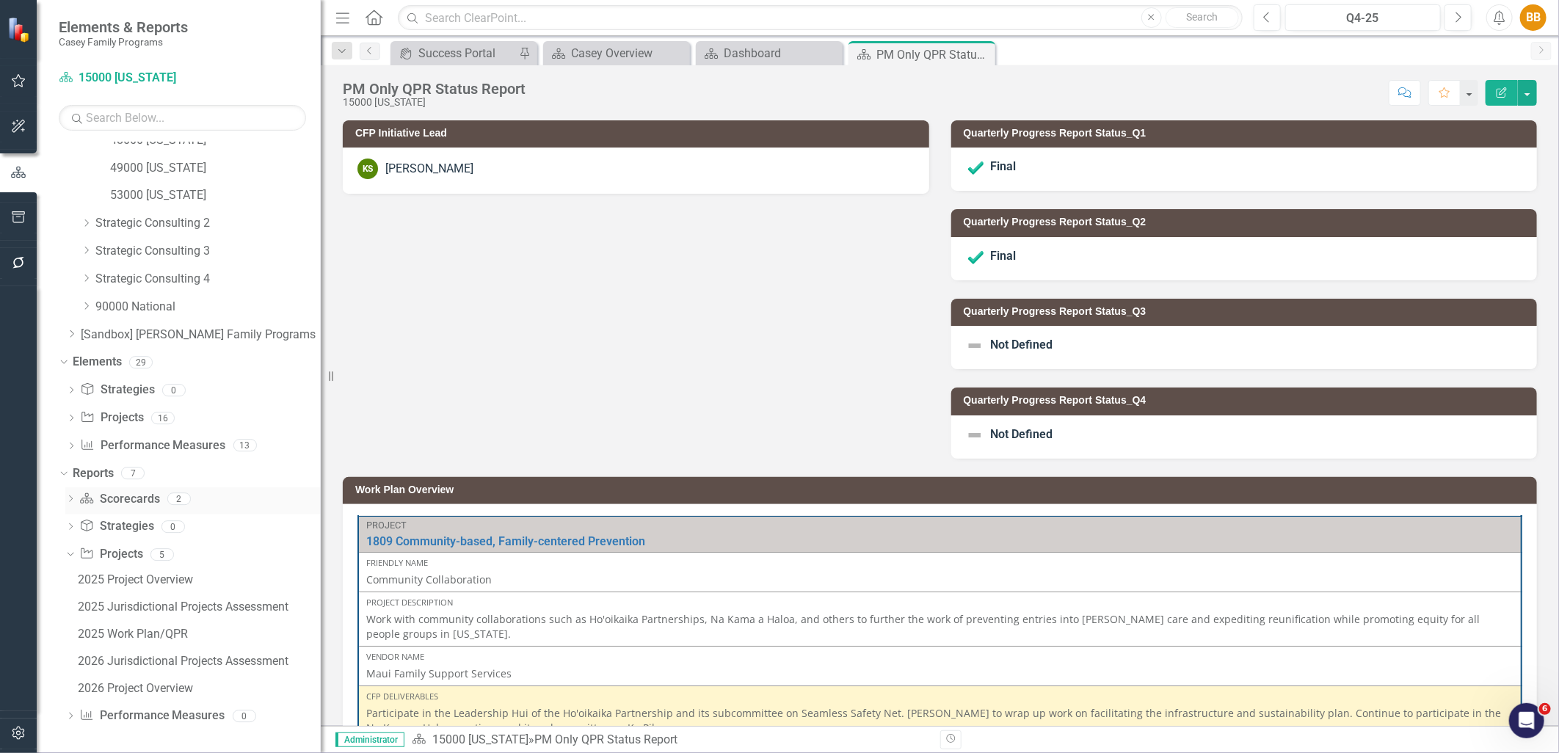
click at [68, 501] on icon "Dropdown" at bounding box center [70, 500] width 10 height 8
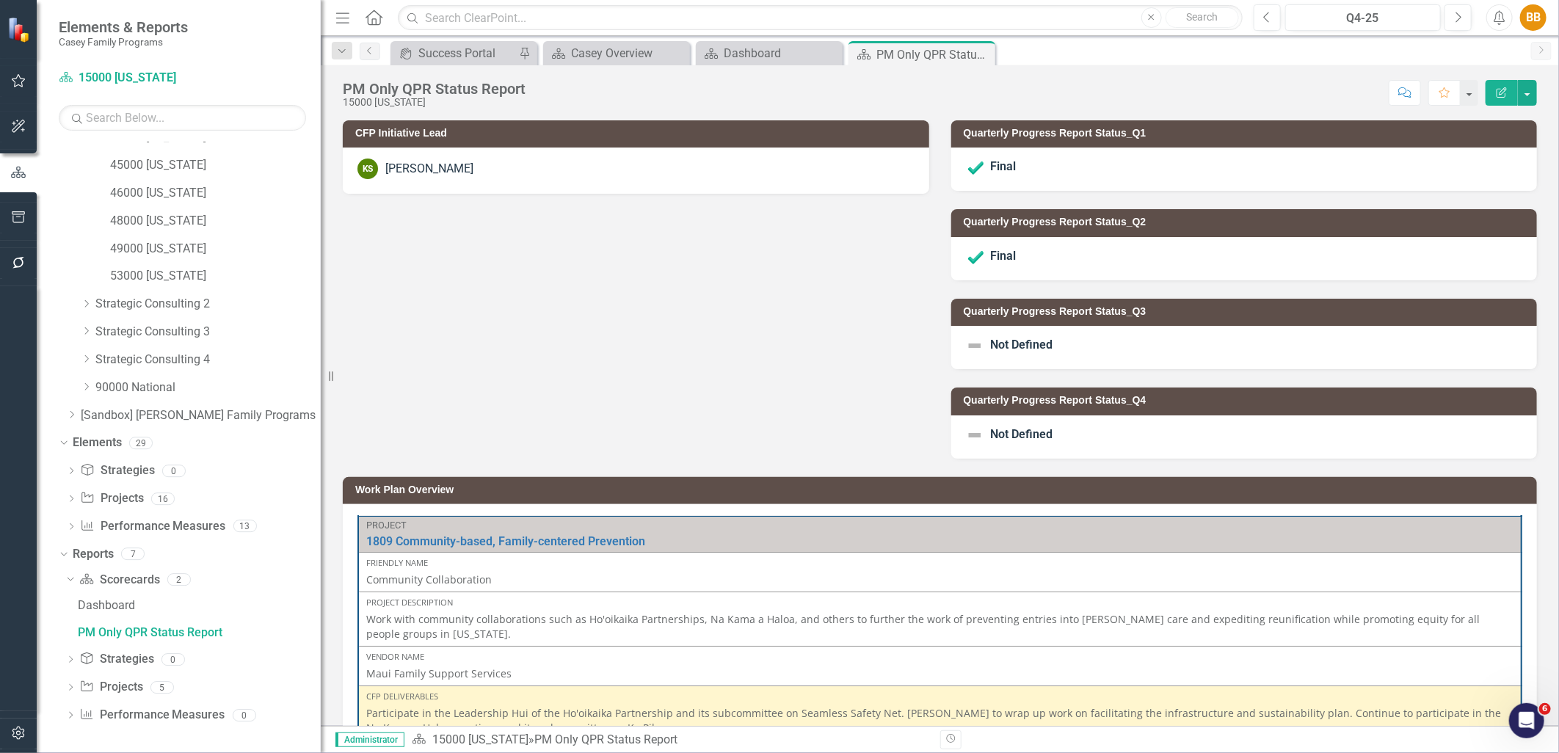
click at [69, 684] on div "Dropdown" at bounding box center [70, 689] width 10 height 12
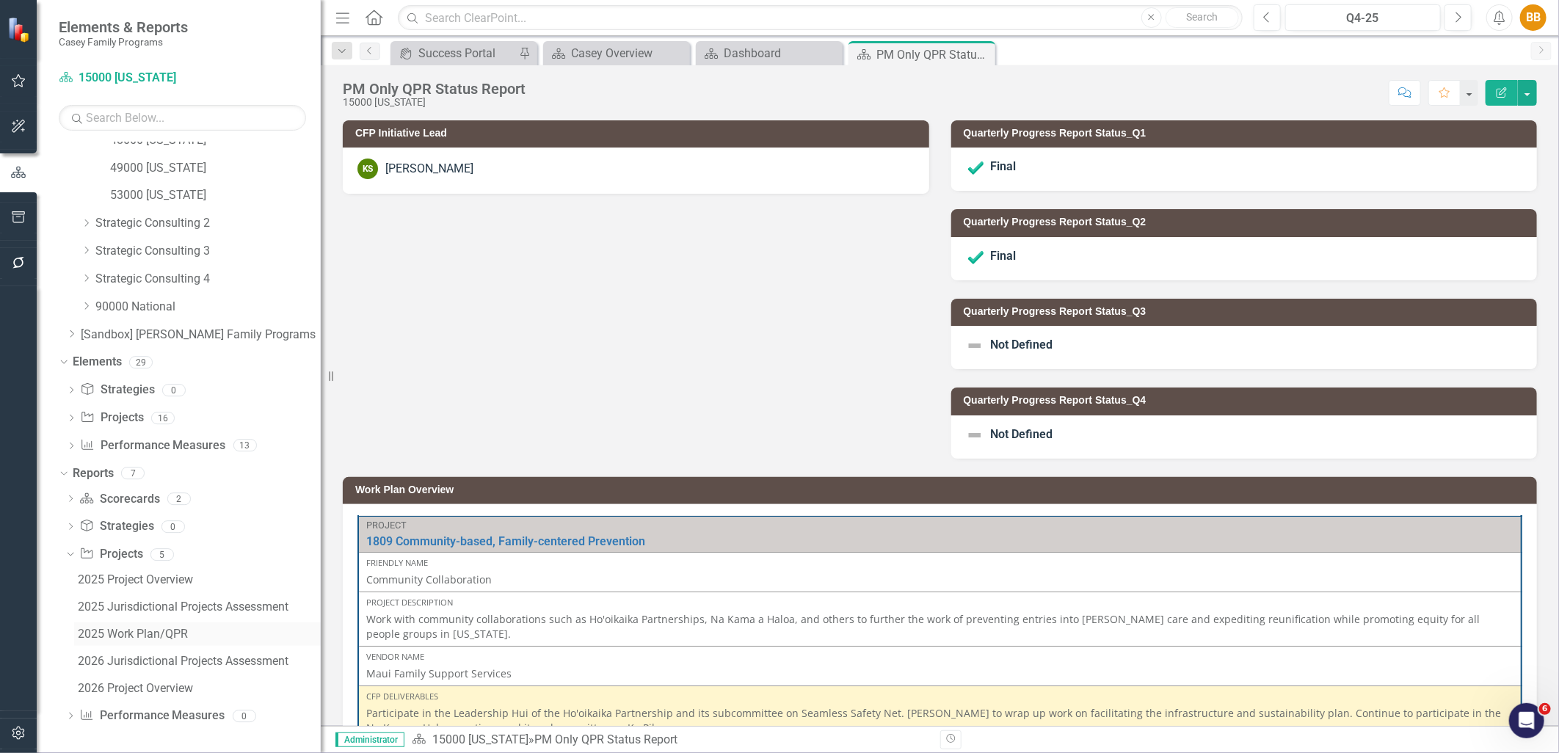
click at [131, 635] on div "2025 Work Plan/QPR" at bounding box center [199, 634] width 243 height 13
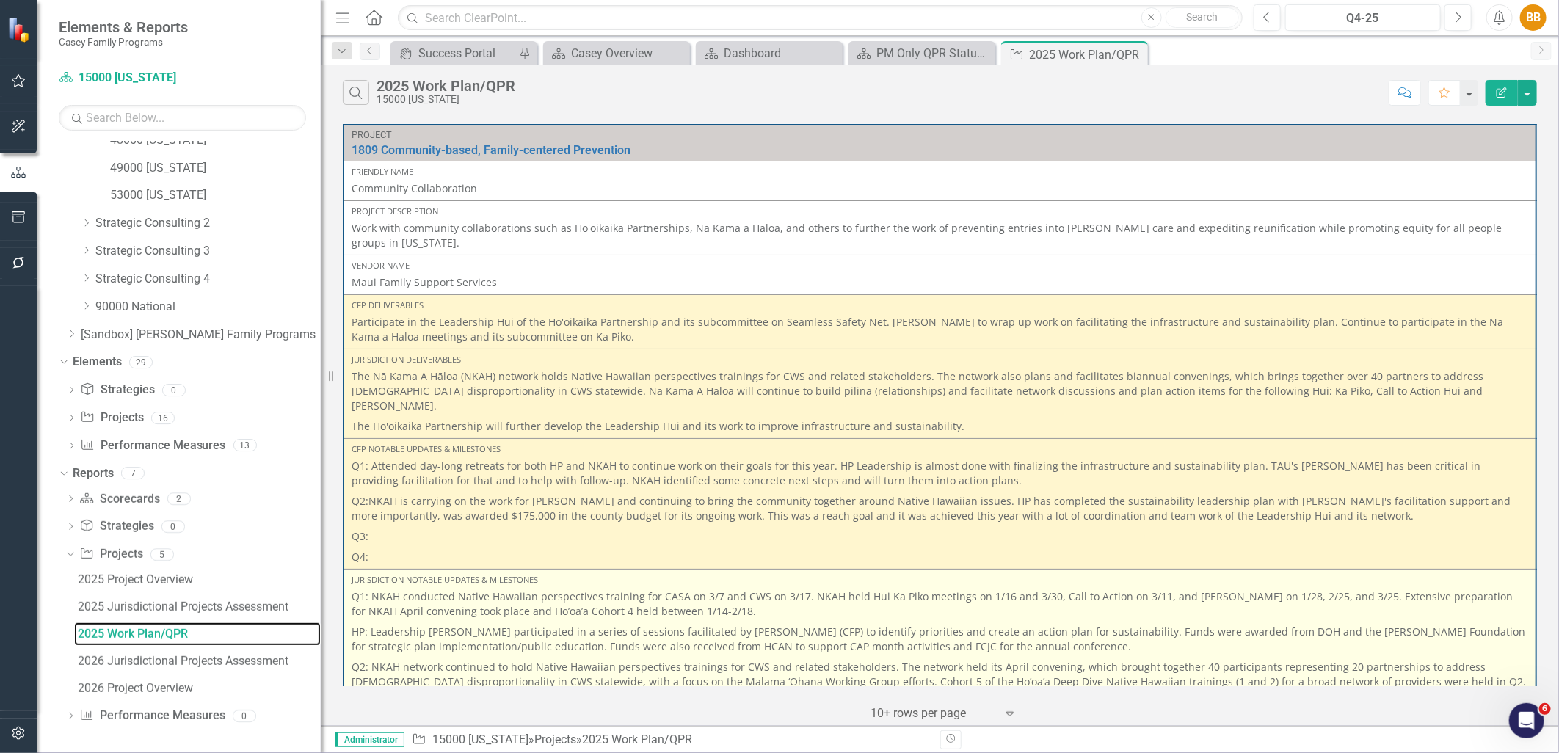
scroll to position [323, 0]
